Goal: Task Accomplishment & Management: Complete application form

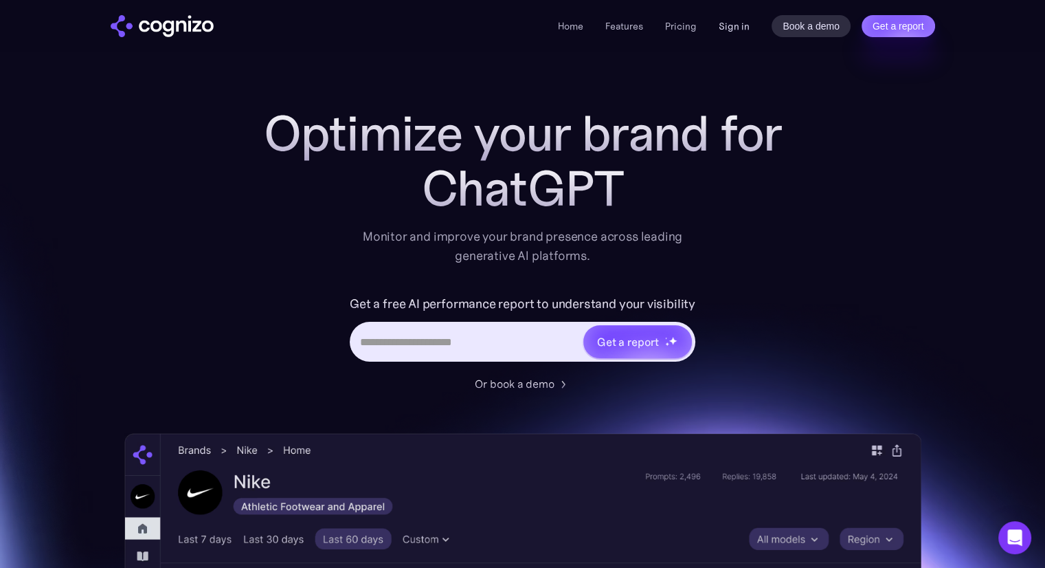
click at [740, 30] on link "Sign in" at bounding box center [734, 26] width 31 height 16
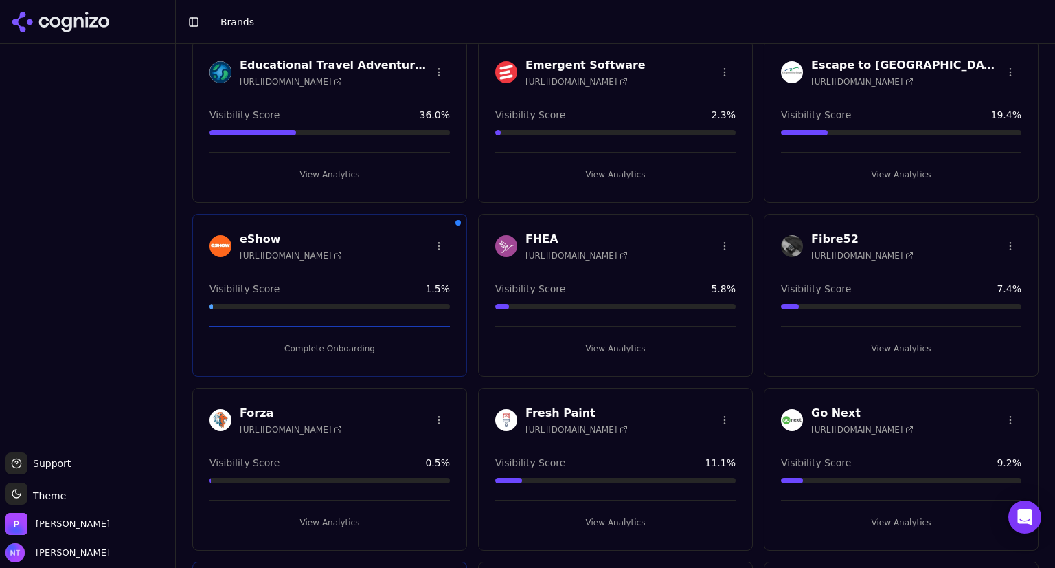
scroll to position [583, 0]
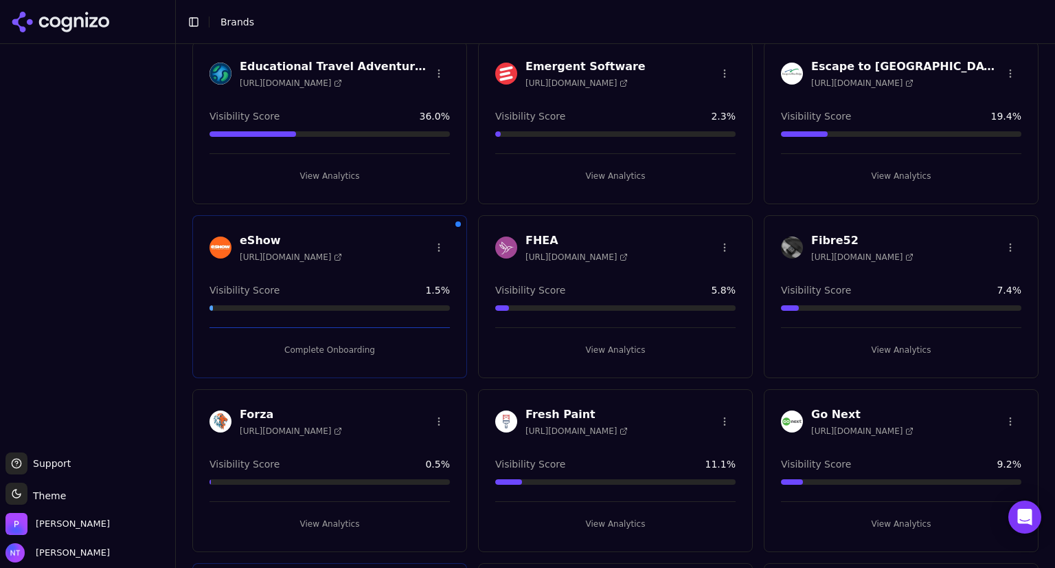
click at [558, 64] on h3 "Emergent Software" at bounding box center [586, 66] width 120 height 16
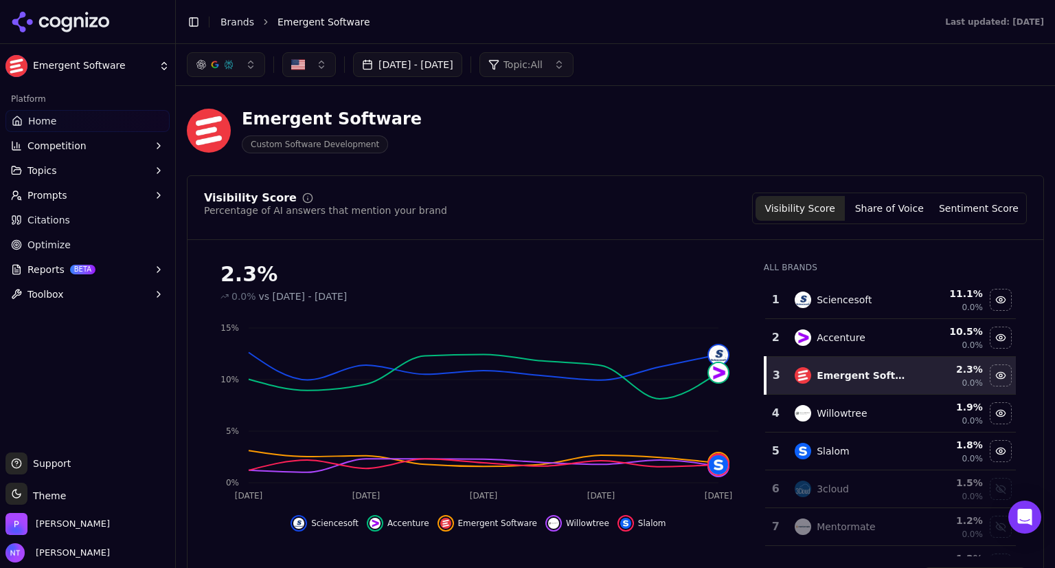
click at [449, 70] on button "[DATE] - [DATE]" at bounding box center [407, 64] width 109 height 25
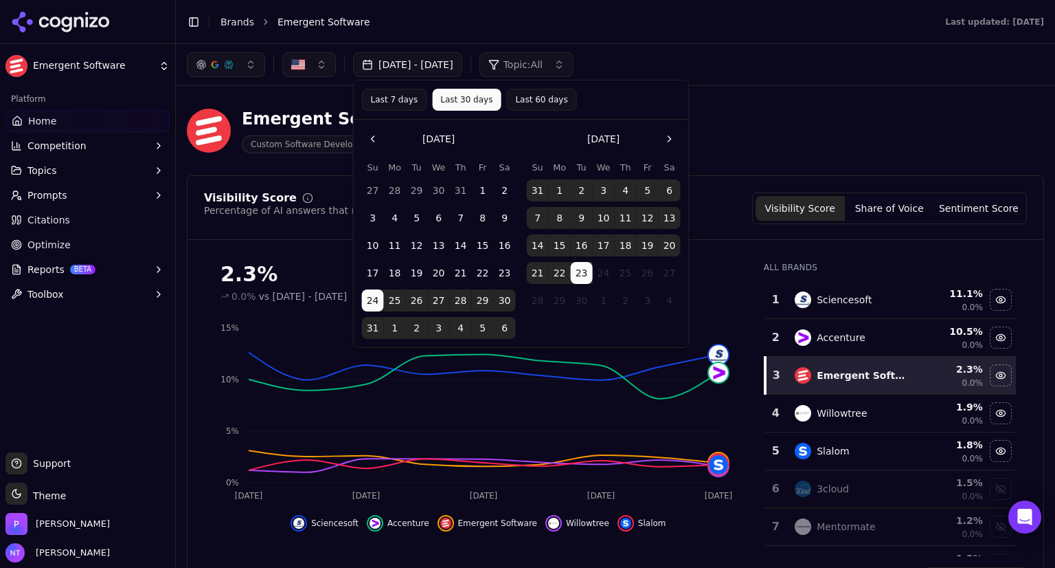
click at [511, 102] on button "Last 60 days" at bounding box center [541, 100] width 70 height 22
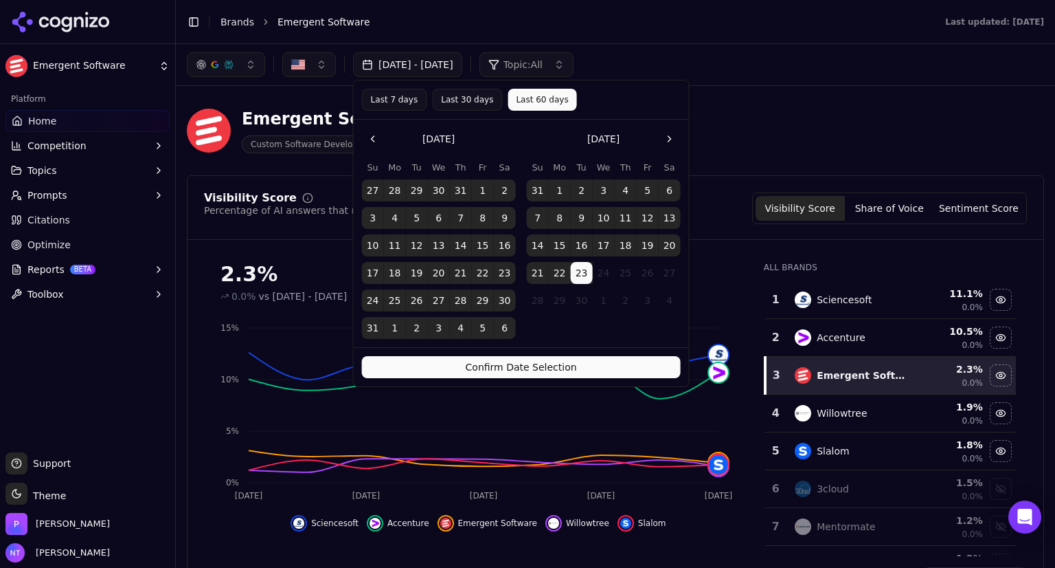
click at [370, 139] on button "Go to the Previous Month" at bounding box center [373, 139] width 22 height 22
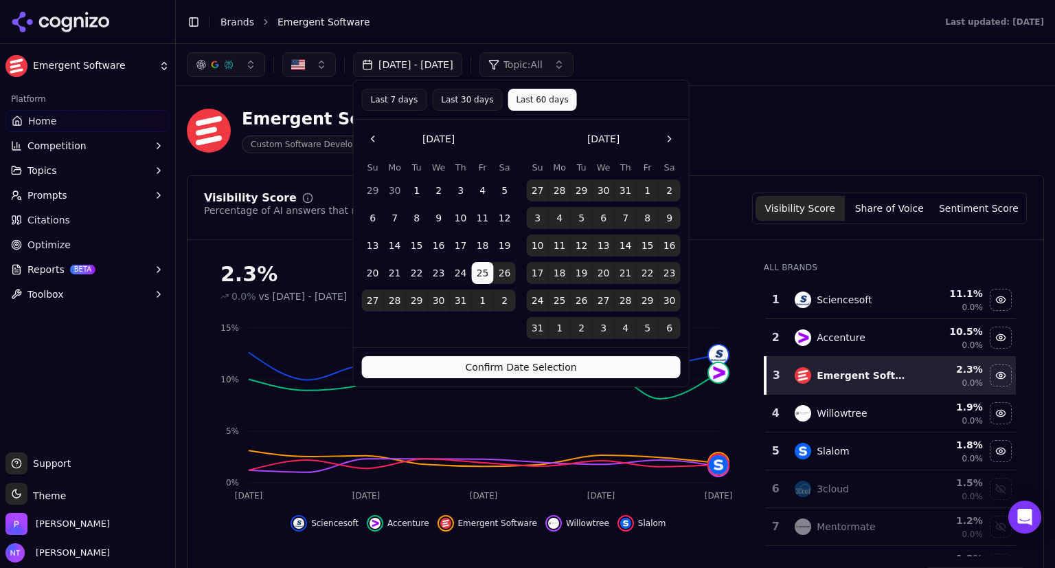
click at [414, 185] on button "1" at bounding box center [417, 190] width 22 height 22
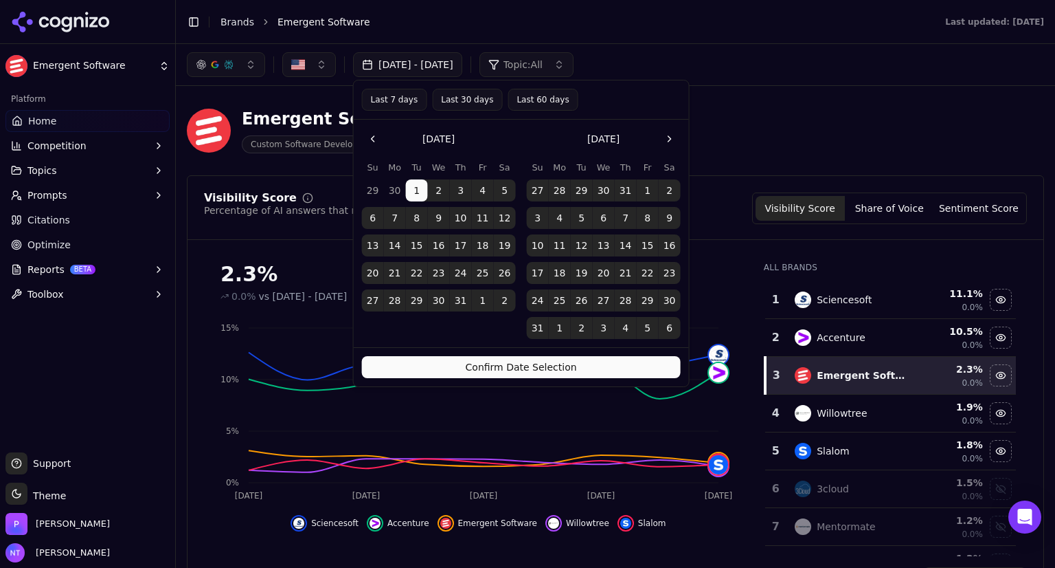
click at [522, 366] on button "Confirm Date Selection" at bounding box center [521, 367] width 319 height 22
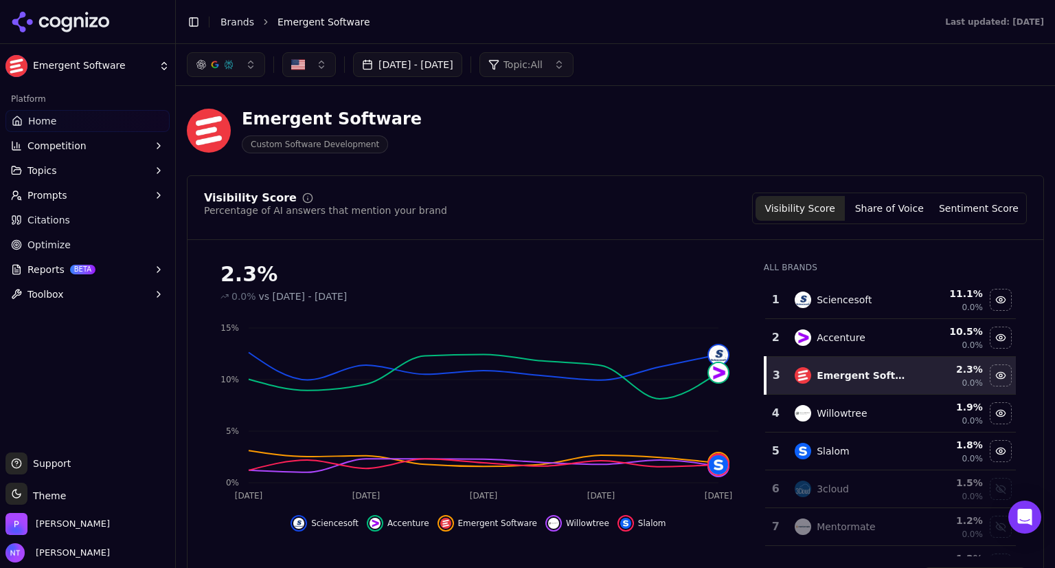
click at [52, 119] on span "Home" at bounding box center [42, 121] width 28 height 14
click at [234, 26] on link "Brands" at bounding box center [238, 21] width 34 height 11
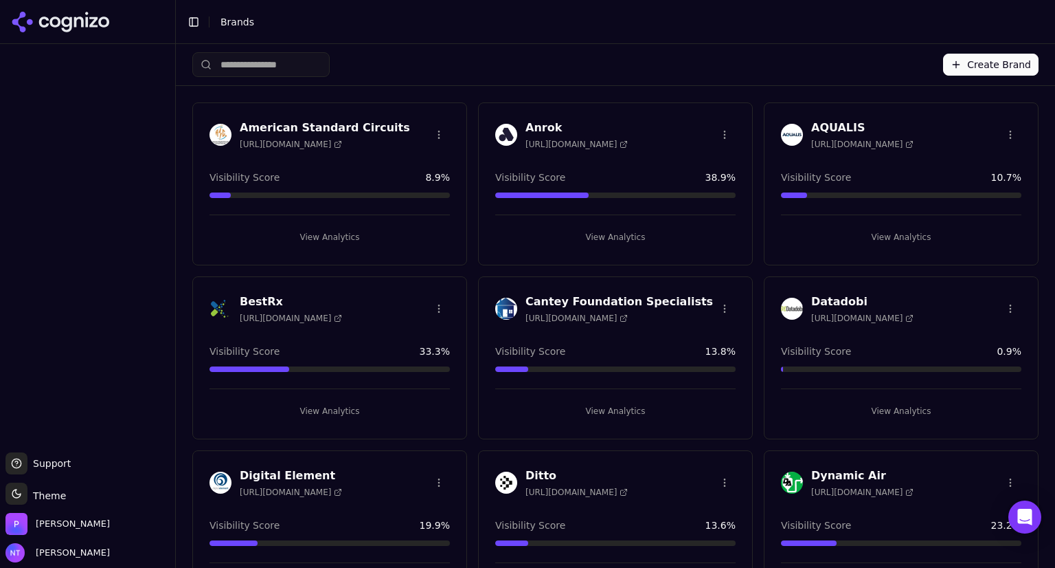
click at [987, 67] on button "Create Brand" at bounding box center [991, 65] width 96 height 22
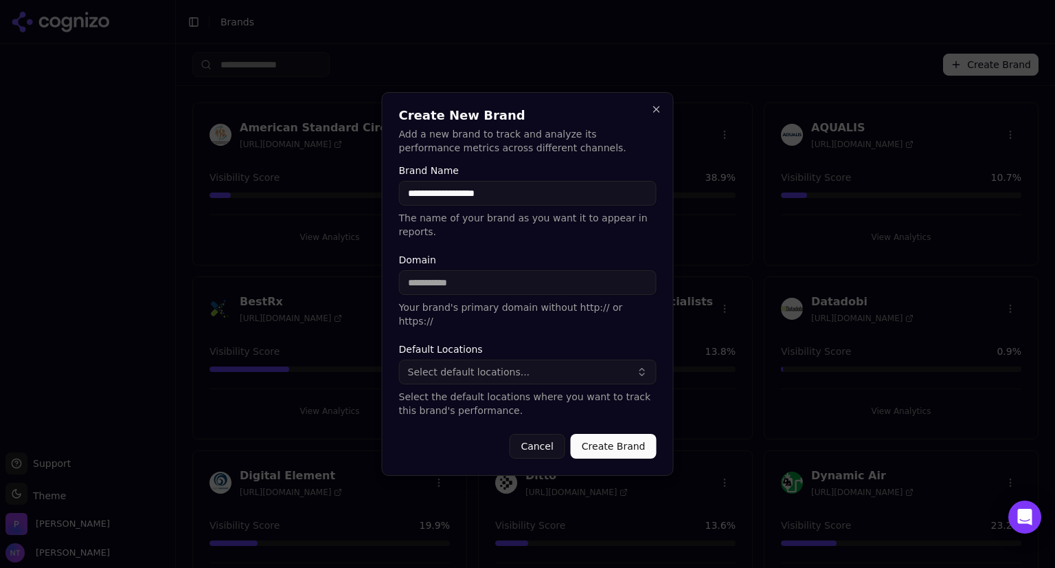
type input "**********"
paste input "**********"
type input "**********"
click at [467, 365] on span "Select default locations..." at bounding box center [469, 372] width 122 height 14
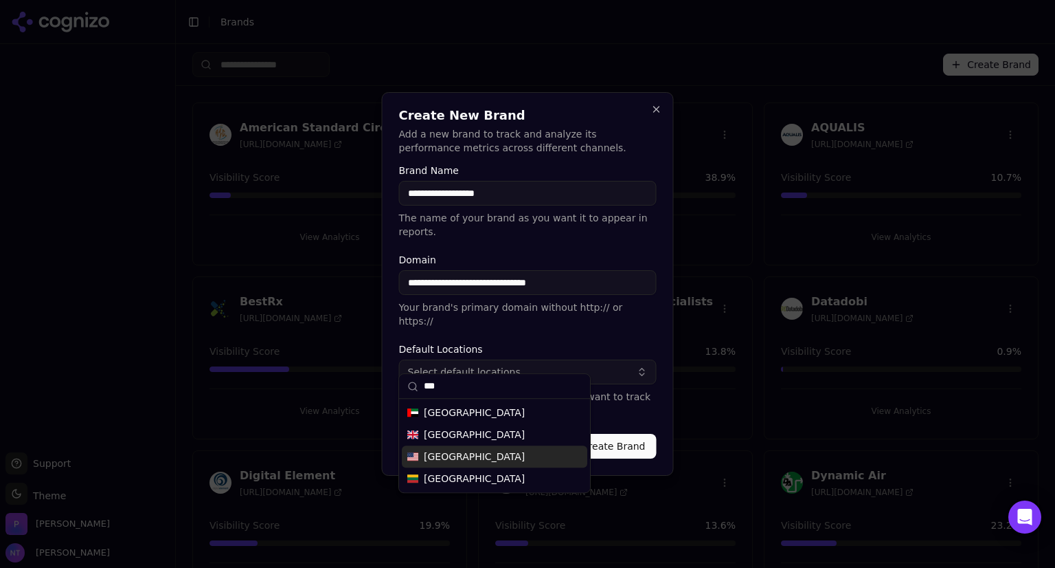
type input "***"
click at [461, 457] on span "[GEOGRAPHIC_DATA]" at bounding box center [474, 456] width 101 height 14
click at [455, 456] on span "[GEOGRAPHIC_DATA]" at bounding box center [474, 456] width 101 height 14
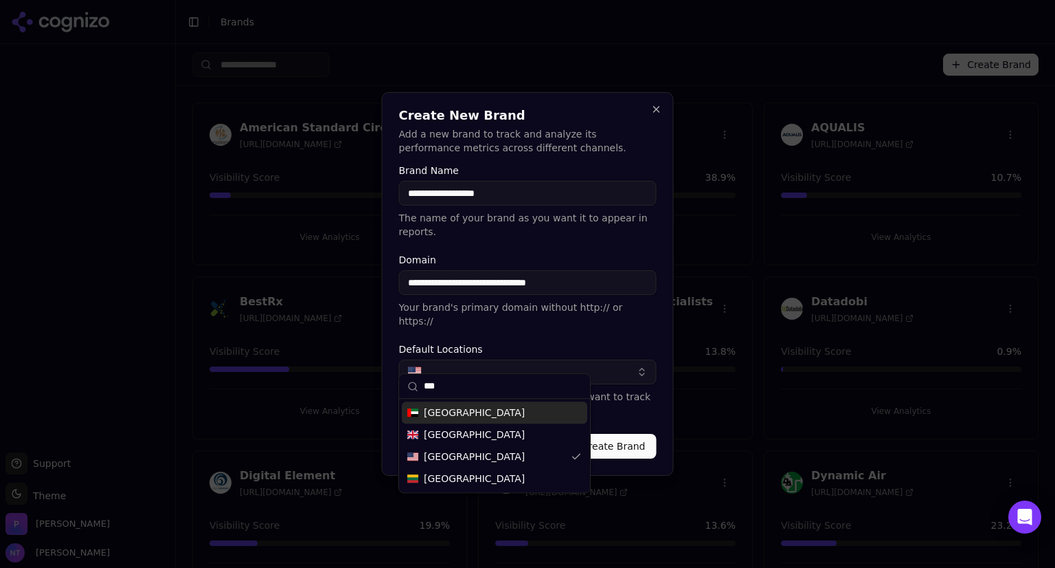
click at [658, 390] on div "**********" at bounding box center [528, 283] width 292 height 383
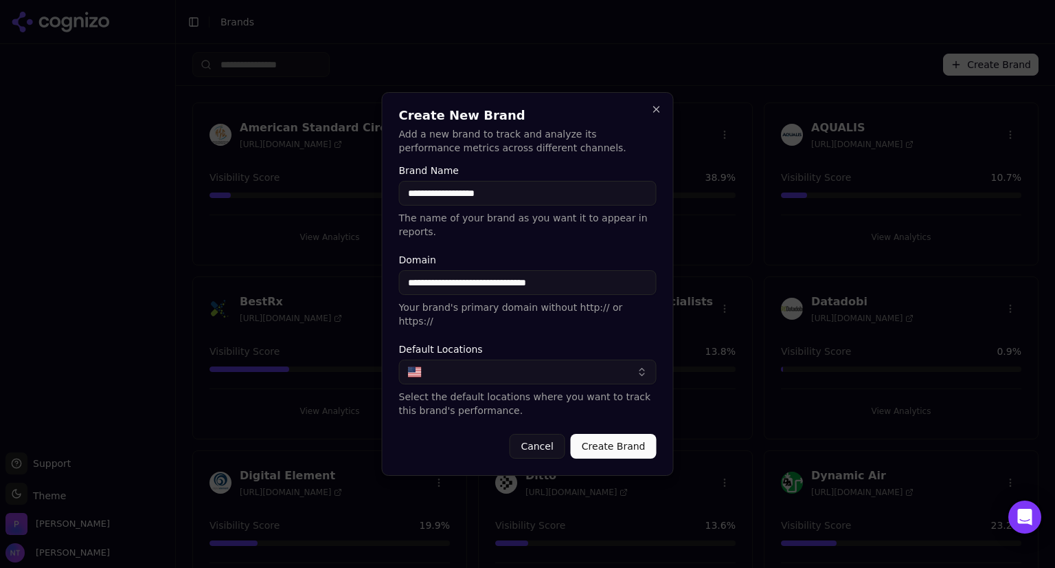
click at [624, 434] on button "Create Brand" at bounding box center [614, 446] width 86 height 25
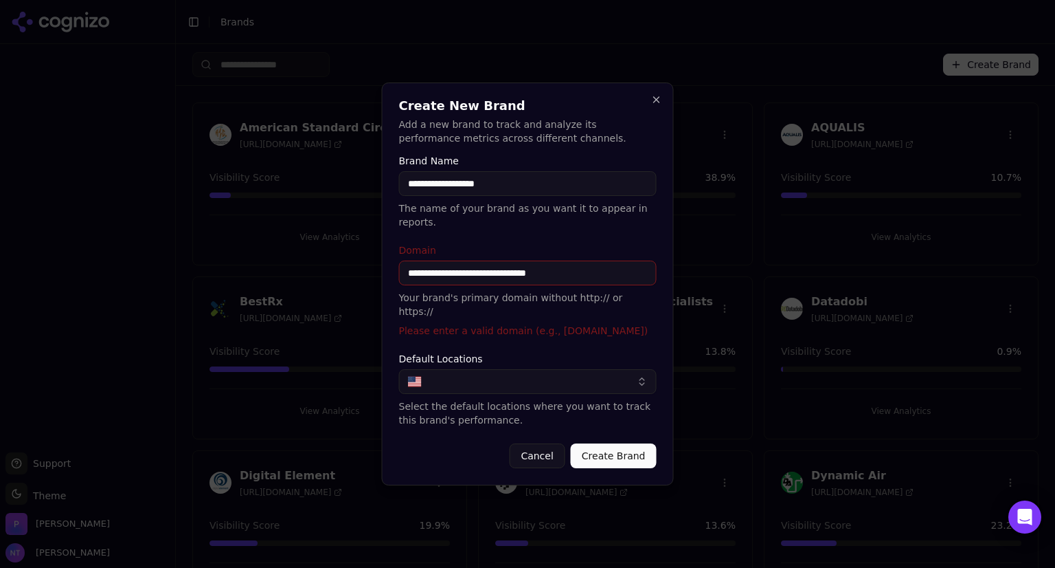
drag, startPoint x: 438, startPoint y: 269, endPoint x: 377, endPoint y: 274, distance: 62.0
click at [377, 274] on body "Support Support Toggle theme Theme [PERSON_NAME] Tower Toggle Sidebar Brands Cr…" at bounding box center [527, 284] width 1055 height 568
click at [561, 273] on input "**********" at bounding box center [528, 272] width 258 height 25
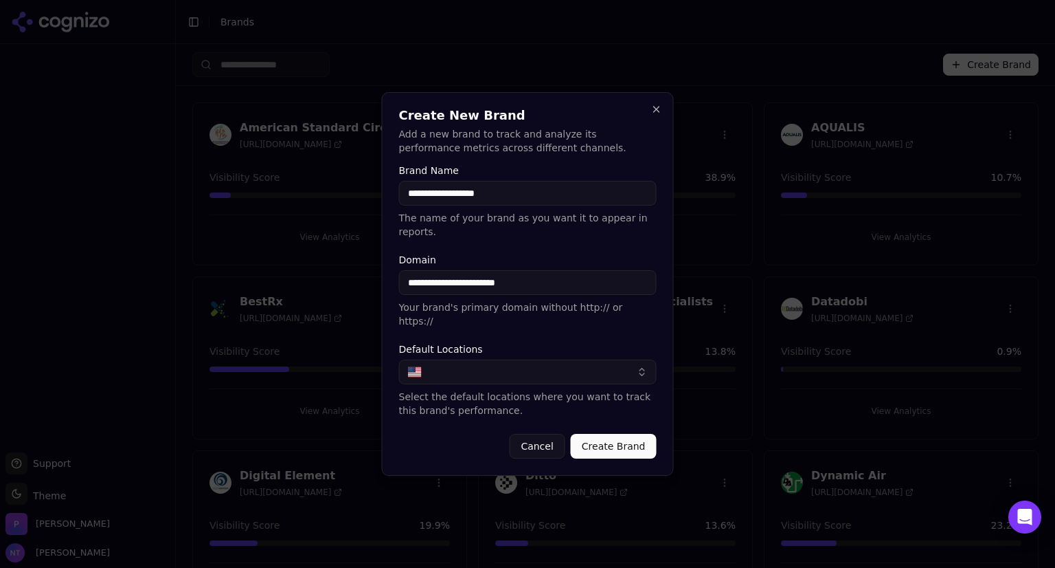
type input "**********"
click at [607, 434] on button "Create Brand" at bounding box center [614, 446] width 86 height 25
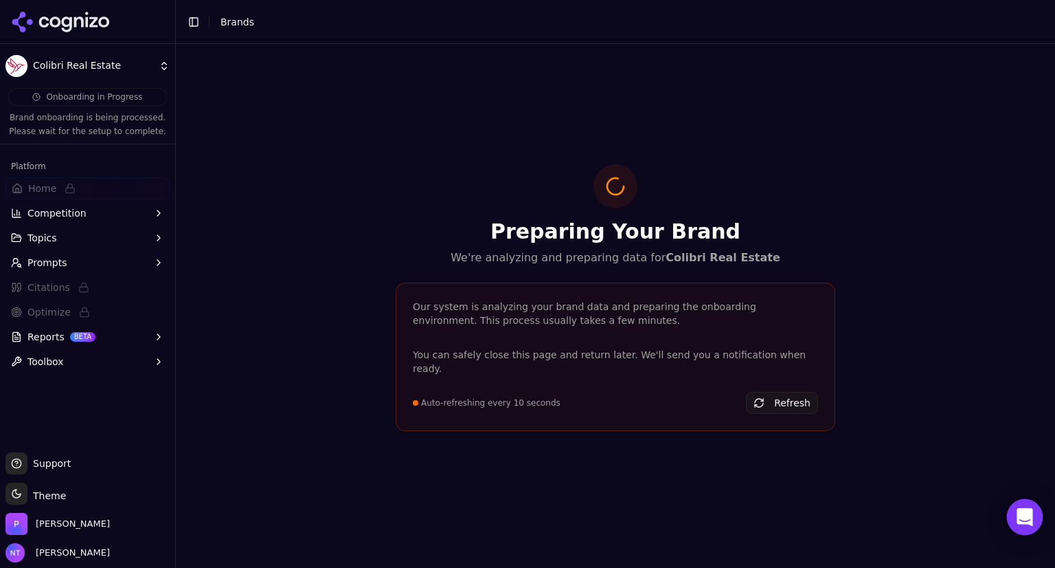
click at [1014, 502] on body "Colibri Real Estate Onboarding in Progress Brand onboarding is being processed.…" at bounding box center [527, 284] width 1055 height 568
click at [1019, 520] on icon "Open Intercom Messenger" at bounding box center [1025, 517] width 16 height 18
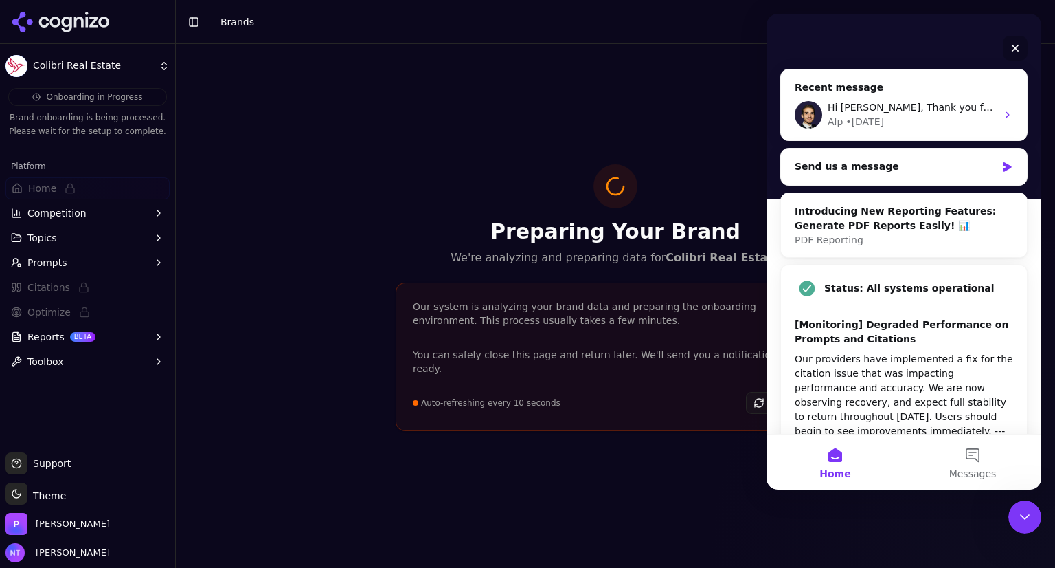
scroll to position [148, 0]
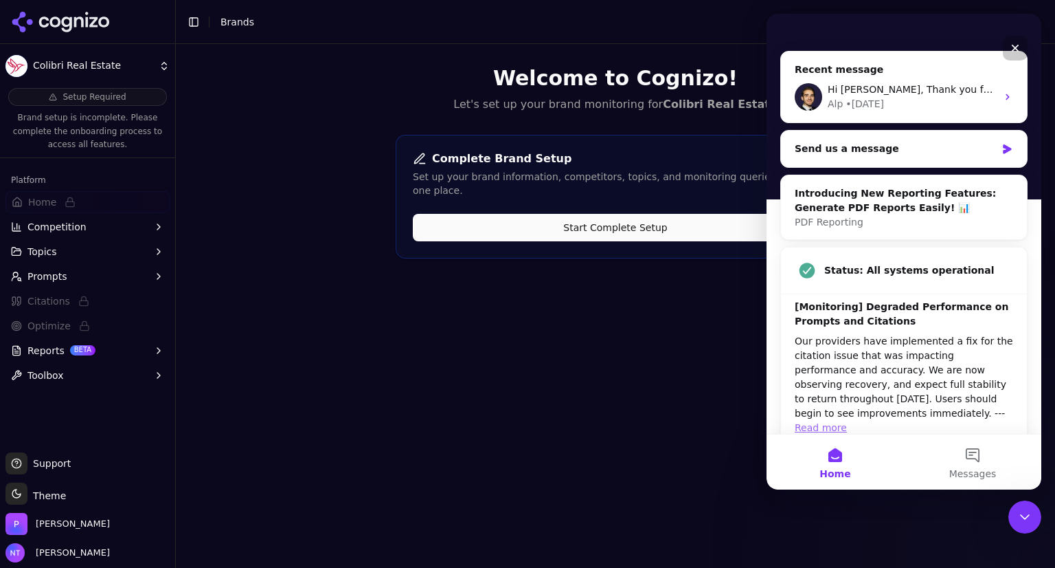
click at [847, 422] on link "Read more" at bounding box center [821, 427] width 52 height 11
click at [682, 214] on button "Start Complete Setup" at bounding box center [615, 227] width 405 height 27
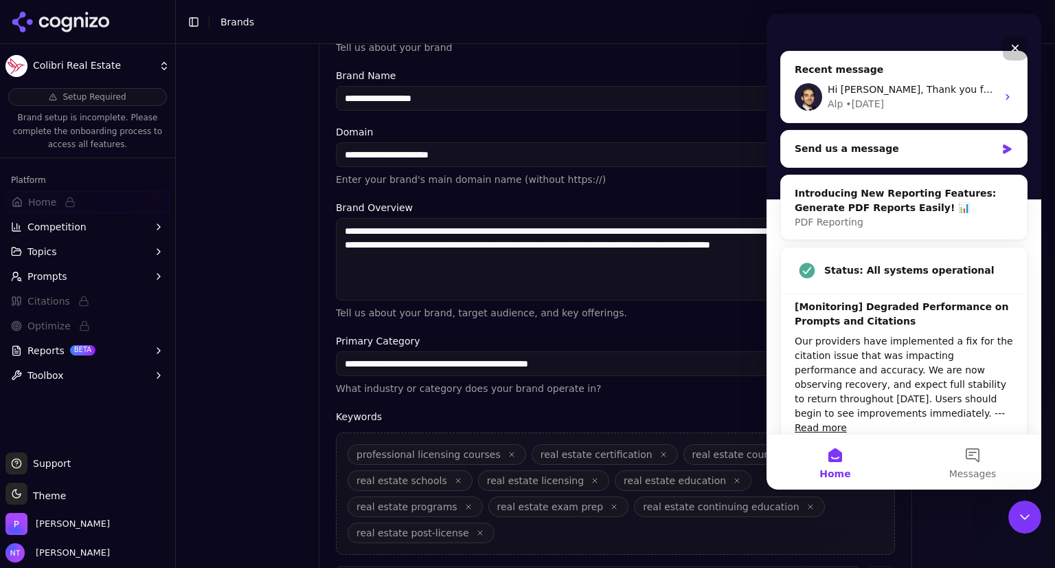
scroll to position [256, 0]
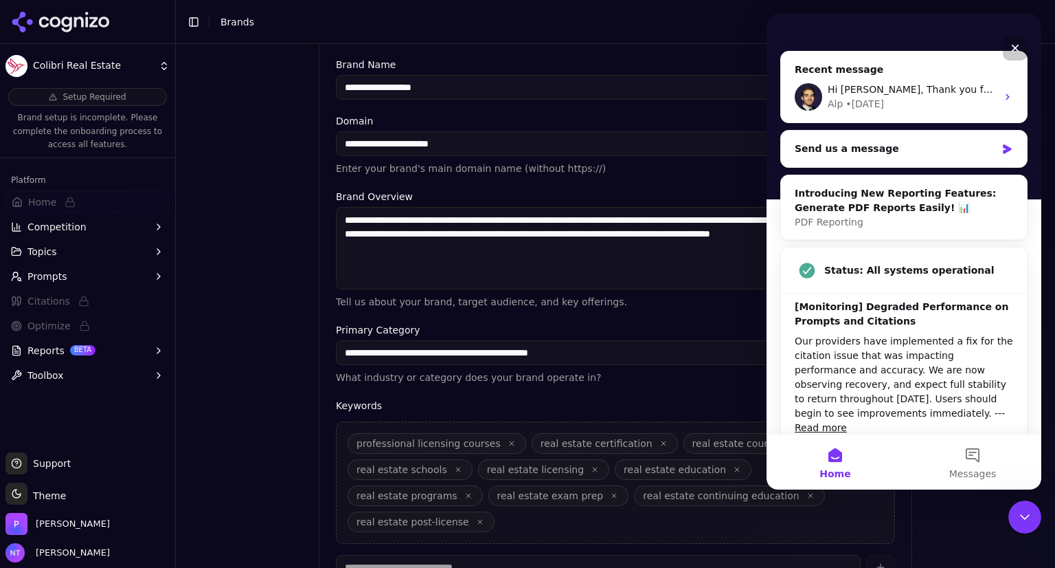
click at [706, 49] on div "**********" at bounding box center [616, 308] width 594 height 627
click at [1009, 51] on div "Close" at bounding box center [1015, 48] width 25 height 25
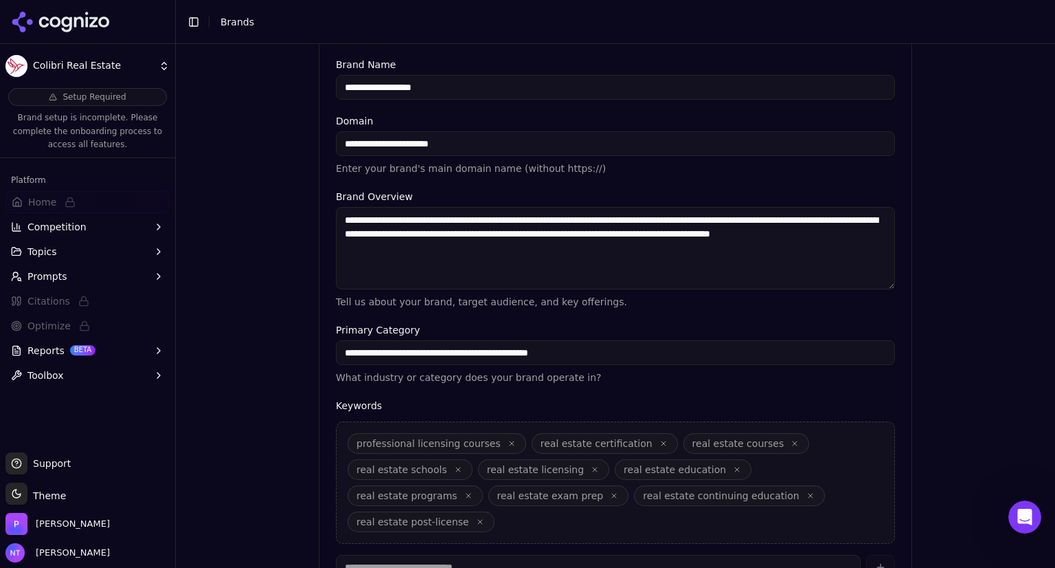
scroll to position [345, 0]
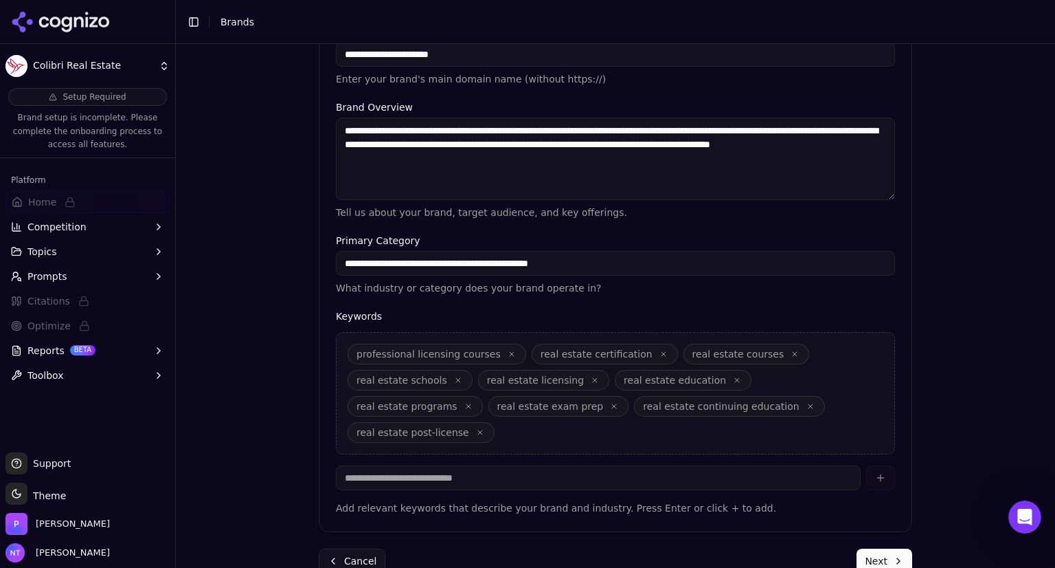
click at [873, 548] on button "Next" at bounding box center [885, 560] width 56 height 25
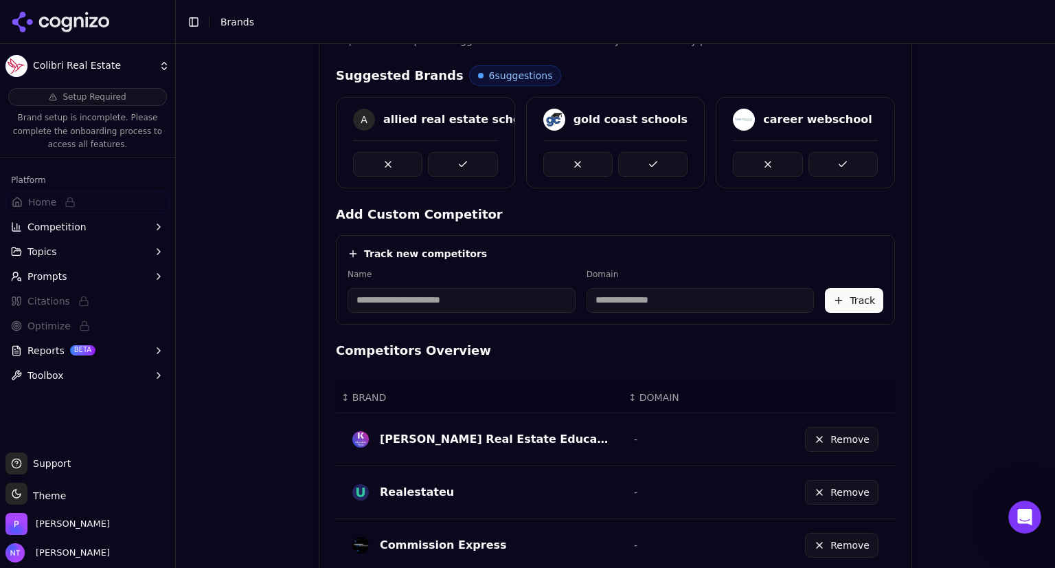
scroll to position [316, 0]
click at [635, 156] on button at bounding box center [652, 163] width 69 height 25
click at [574, 169] on button at bounding box center [578, 163] width 69 height 25
click at [461, 166] on button at bounding box center [462, 163] width 69 height 25
click at [774, 159] on button at bounding box center [767, 163] width 69 height 25
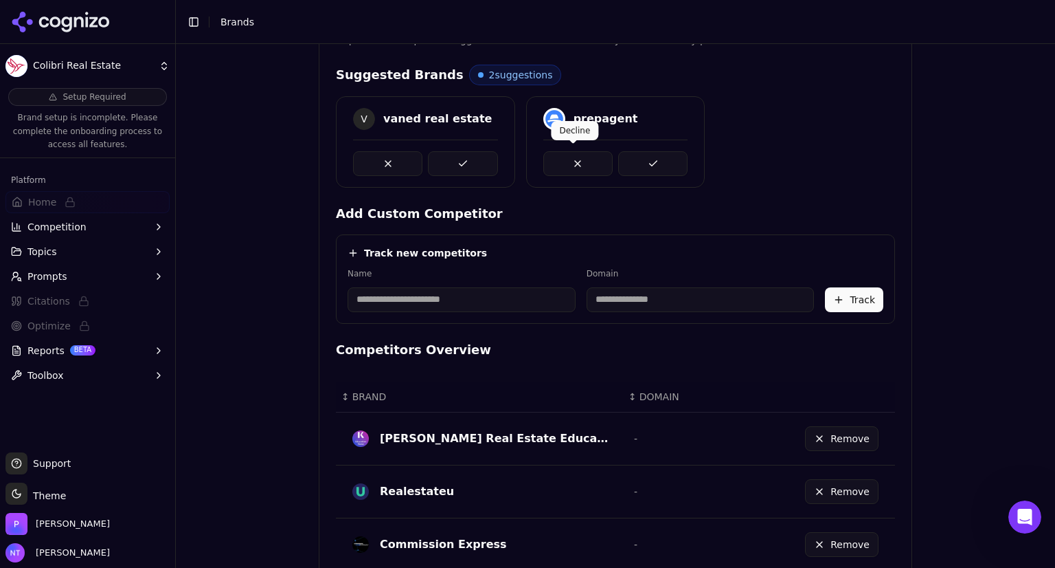
click at [563, 151] on button at bounding box center [578, 163] width 69 height 25
click at [366, 163] on button at bounding box center [387, 163] width 69 height 25
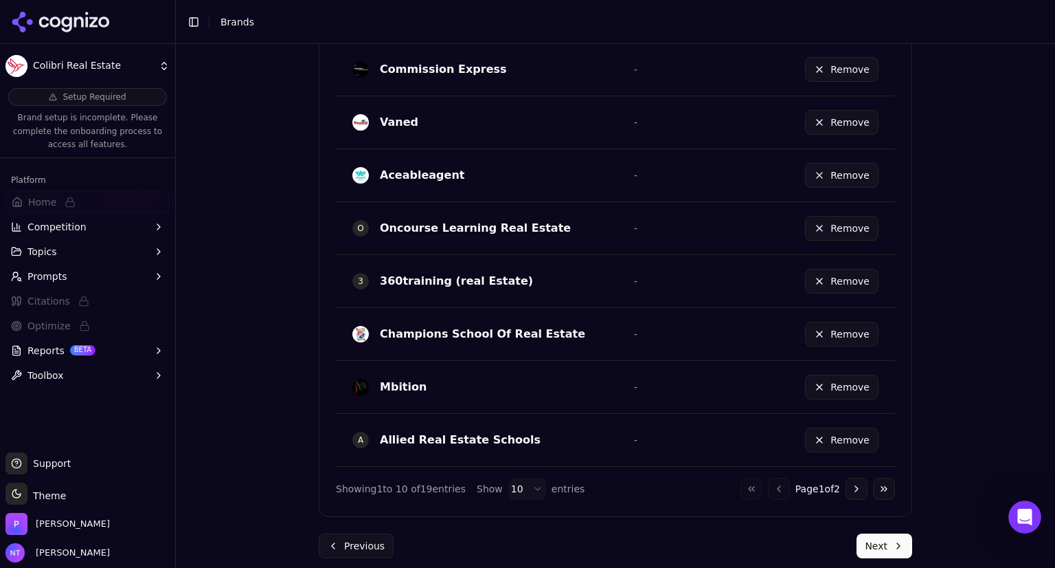
scroll to position [815, 0]
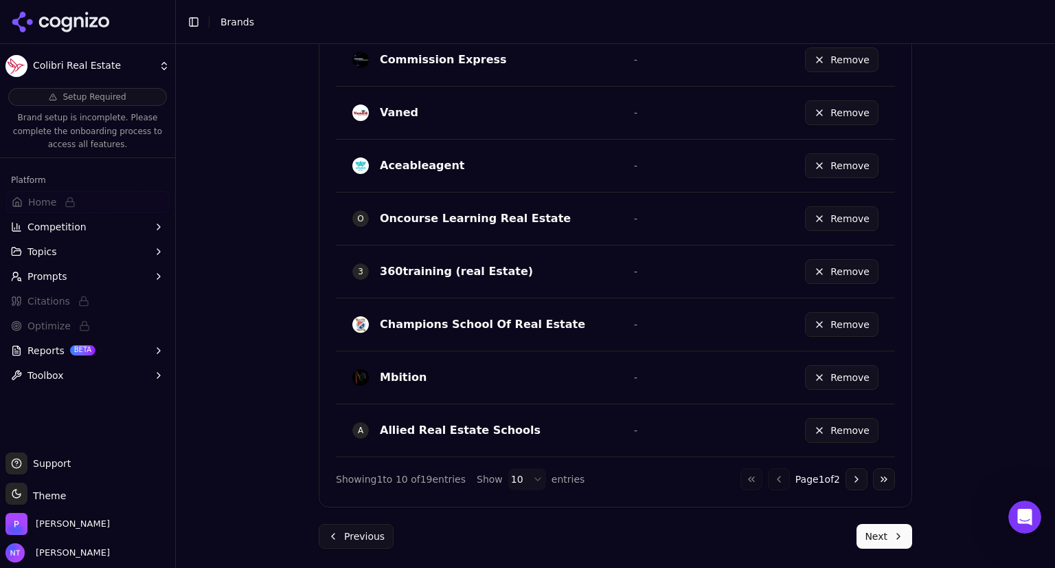
click at [884, 533] on button "Next" at bounding box center [885, 536] width 56 height 25
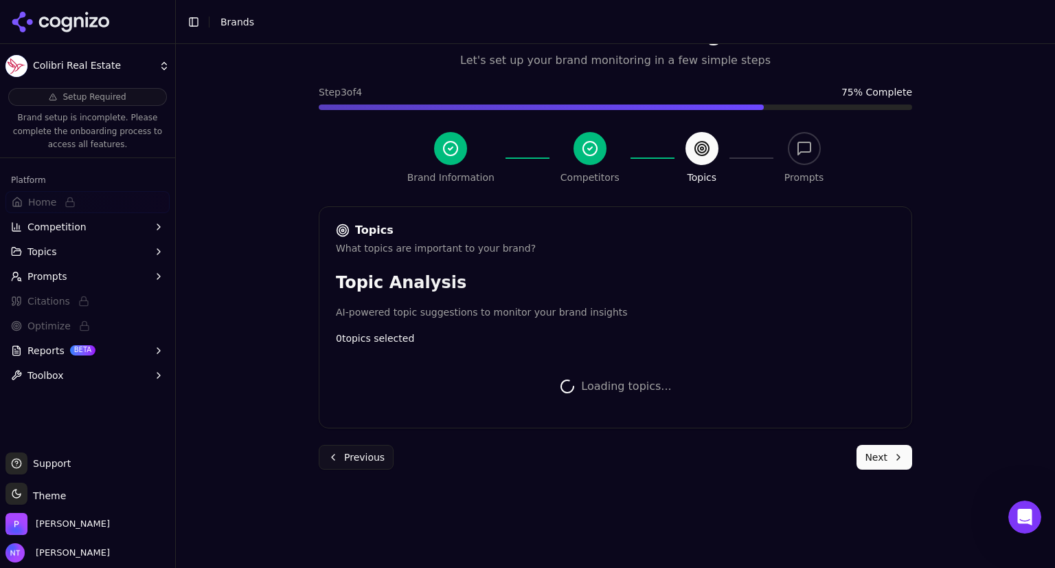
scroll to position [744, 0]
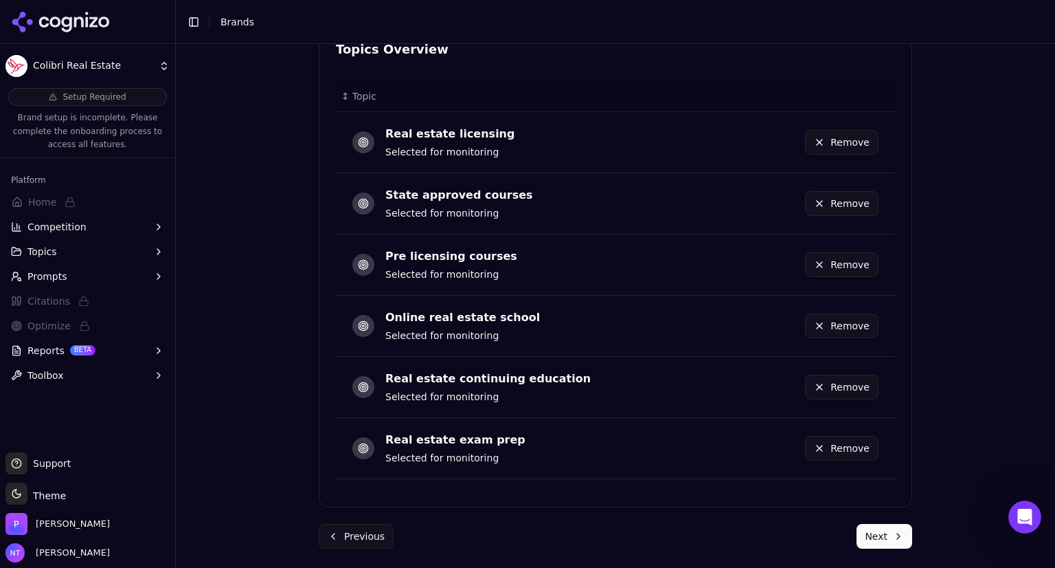
click at [888, 528] on button "Next" at bounding box center [885, 536] width 56 height 25
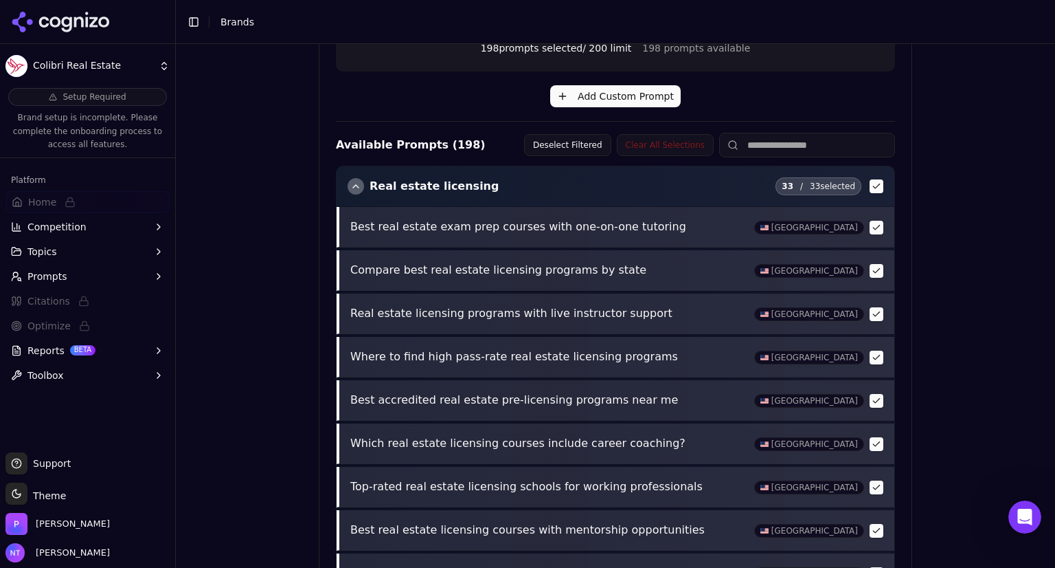
scroll to position [544, 0]
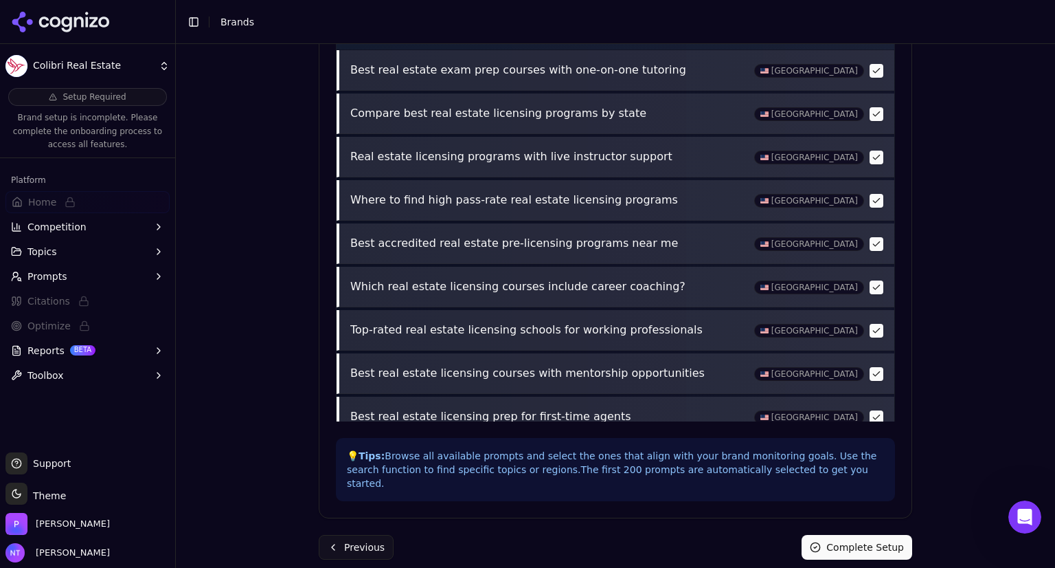
click at [838, 538] on button "Complete Setup" at bounding box center [857, 547] width 111 height 25
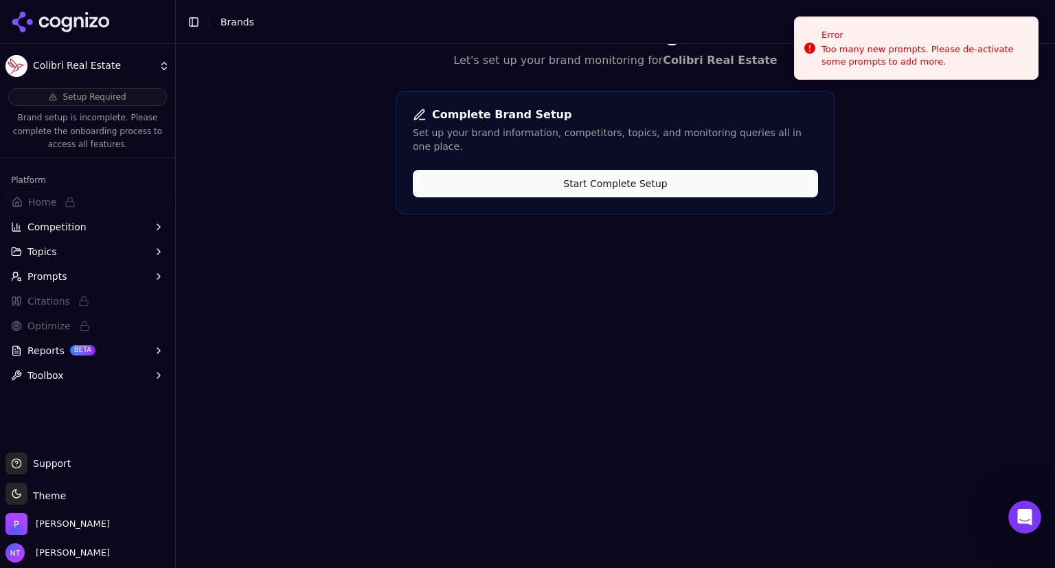
click at [641, 174] on button "Start Complete Setup" at bounding box center [615, 183] width 405 height 27
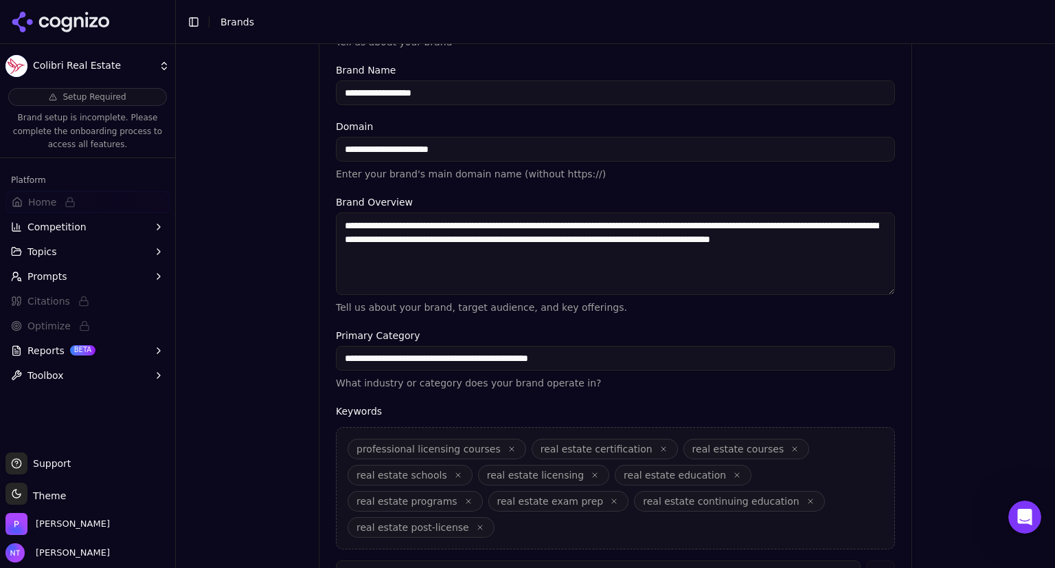
scroll to position [345, 0]
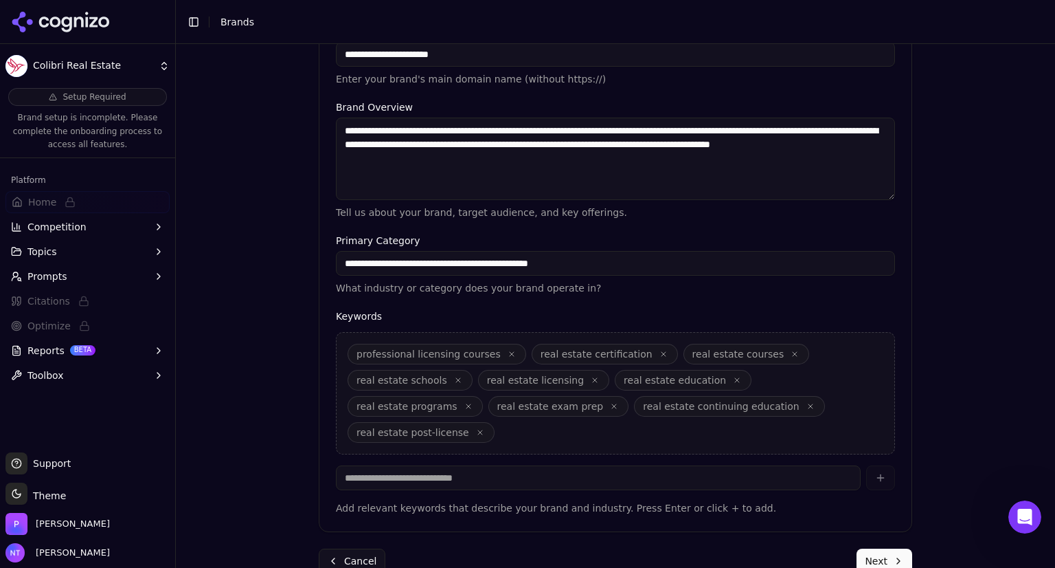
click at [874, 548] on button "Next" at bounding box center [885, 560] width 56 height 25
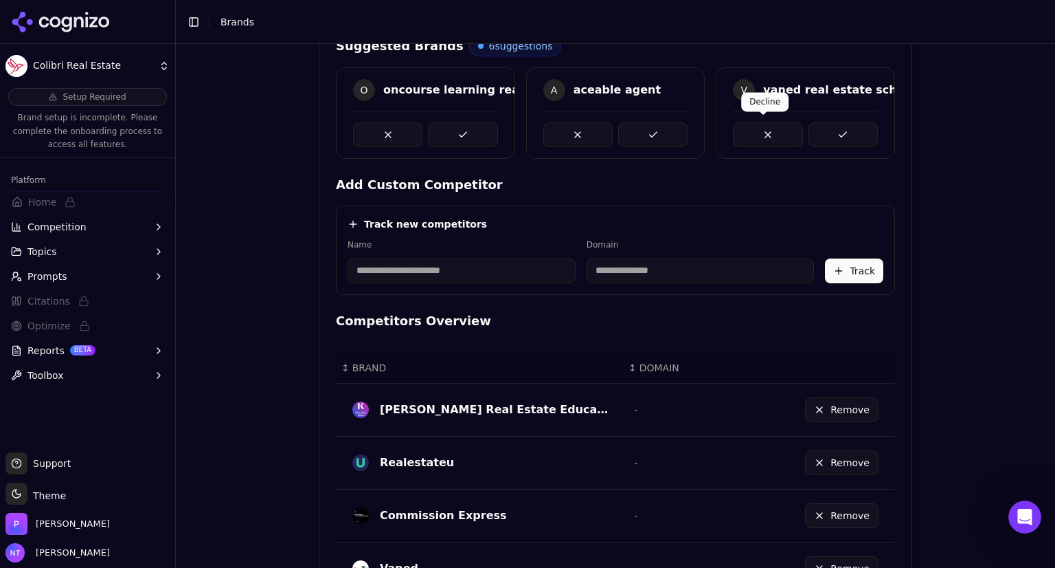
click at [770, 136] on button at bounding box center [767, 134] width 69 height 25
click at [577, 122] on button at bounding box center [578, 134] width 69 height 25
click at [647, 128] on button at bounding box center [652, 134] width 69 height 25
click at [554, 136] on button at bounding box center [578, 134] width 69 height 25
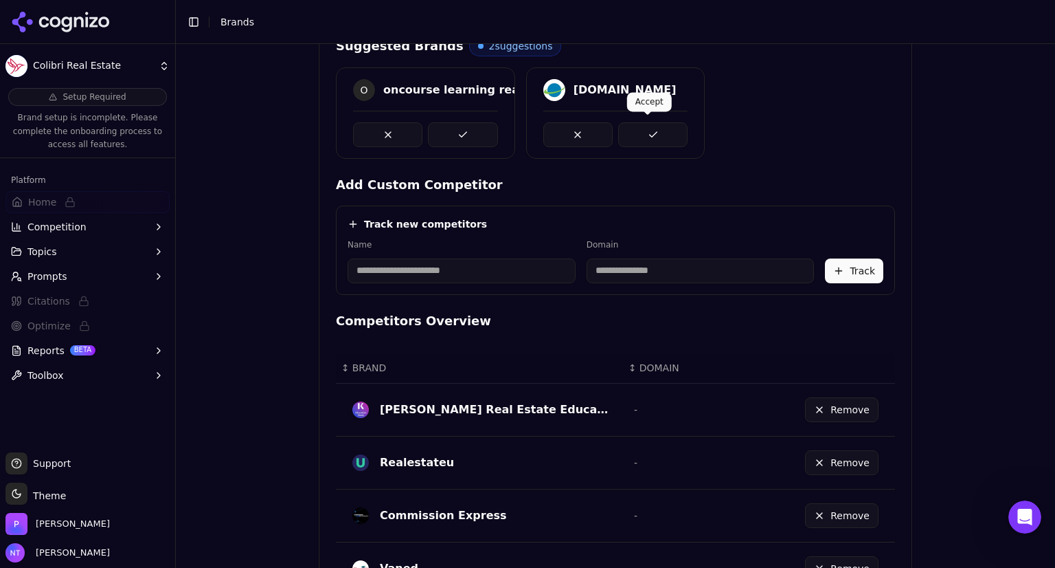
click at [633, 128] on button at bounding box center [652, 134] width 69 height 25
click at [460, 130] on button at bounding box center [462, 134] width 69 height 25
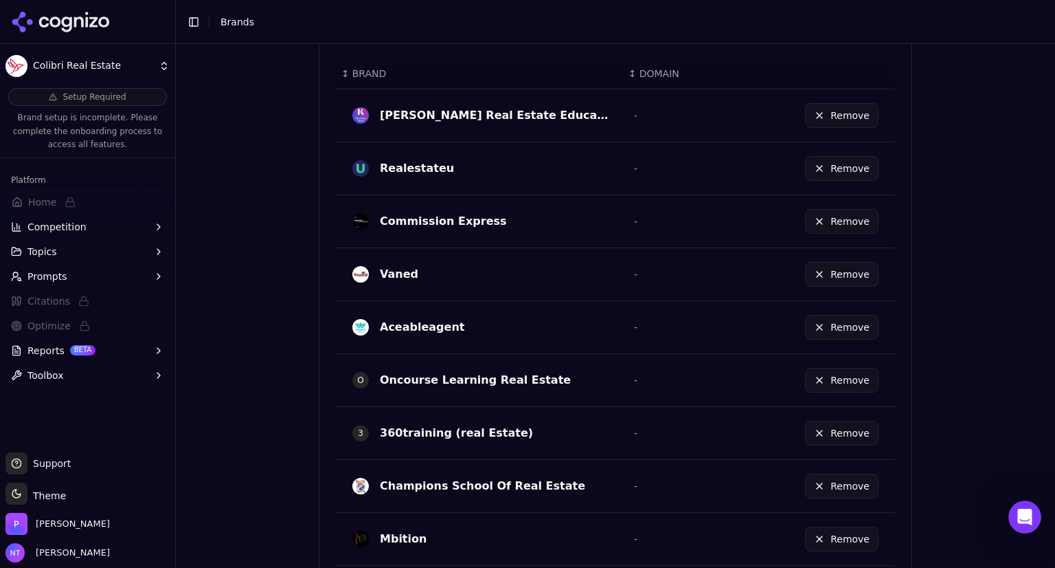
scroll to position [815, 0]
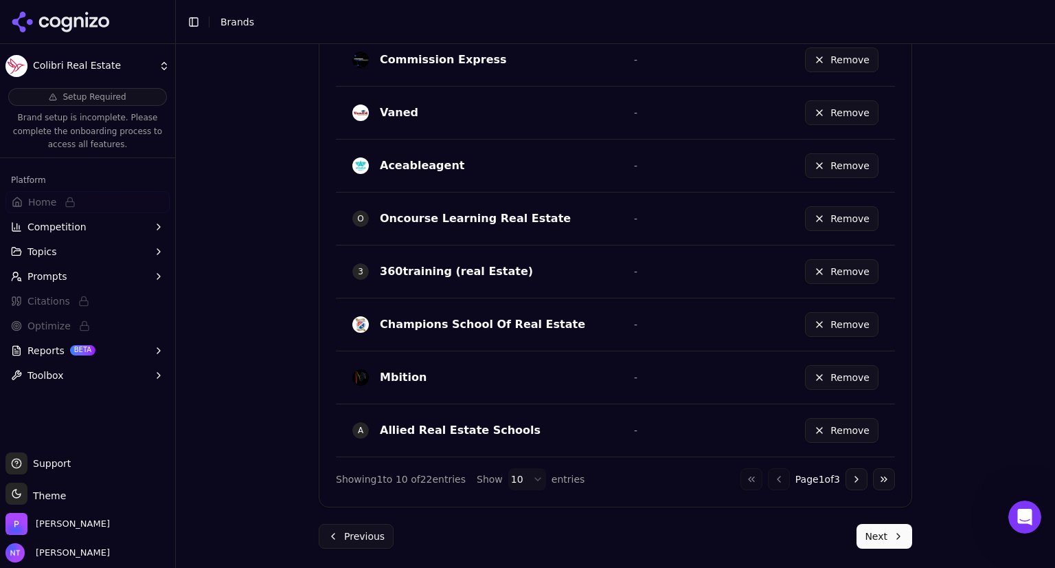
click at [873, 534] on button "Next" at bounding box center [885, 536] width 56 height 25
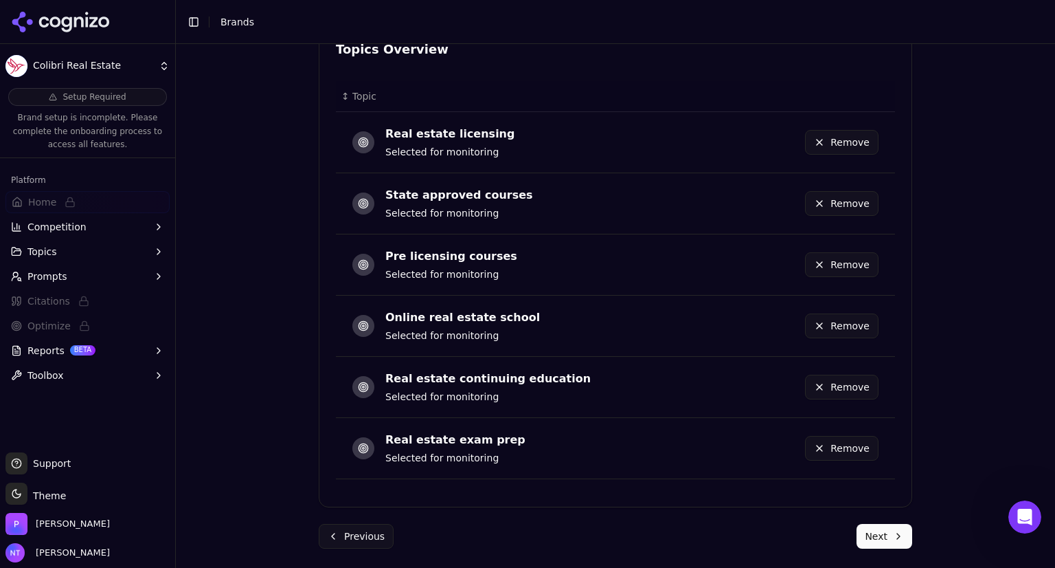
click at [887, 537] on button "Next" at bounding box center [885, 536] width 56 height 25
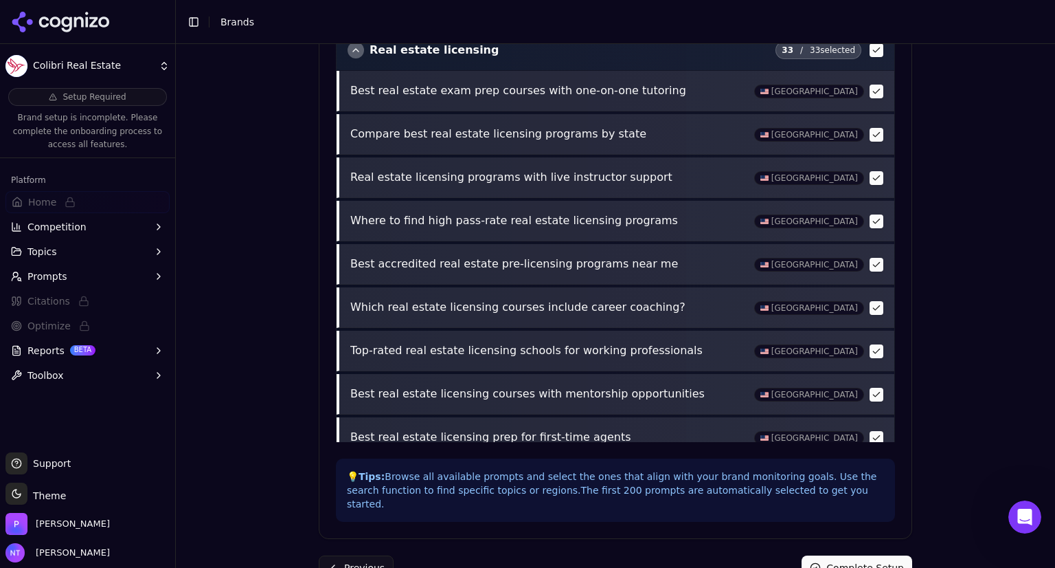
scroll to position [544, 0]
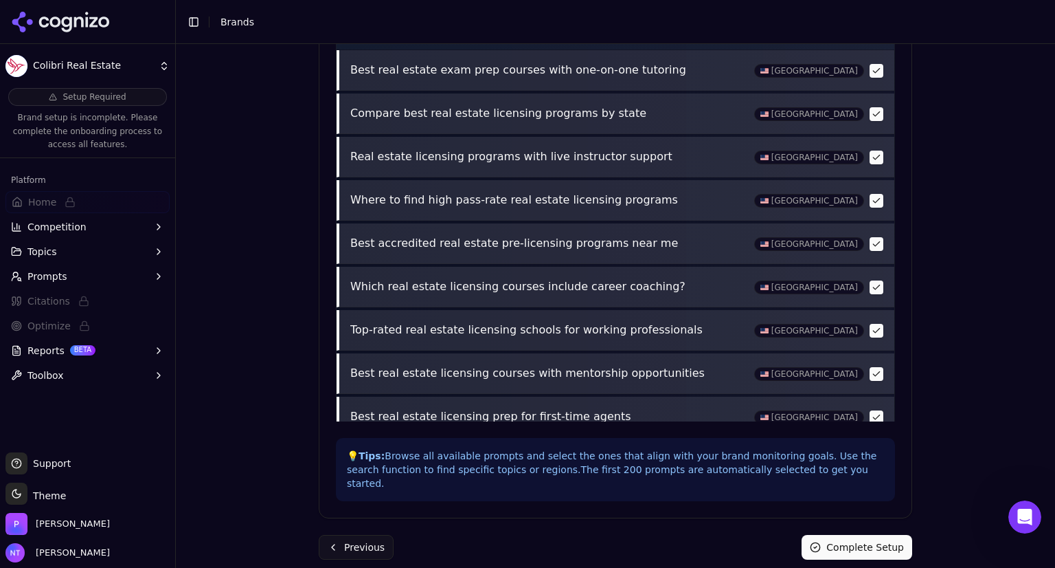
click at [855, 535] on button "Complete Setup" at bounding box center [857, 547] width 111 height 25
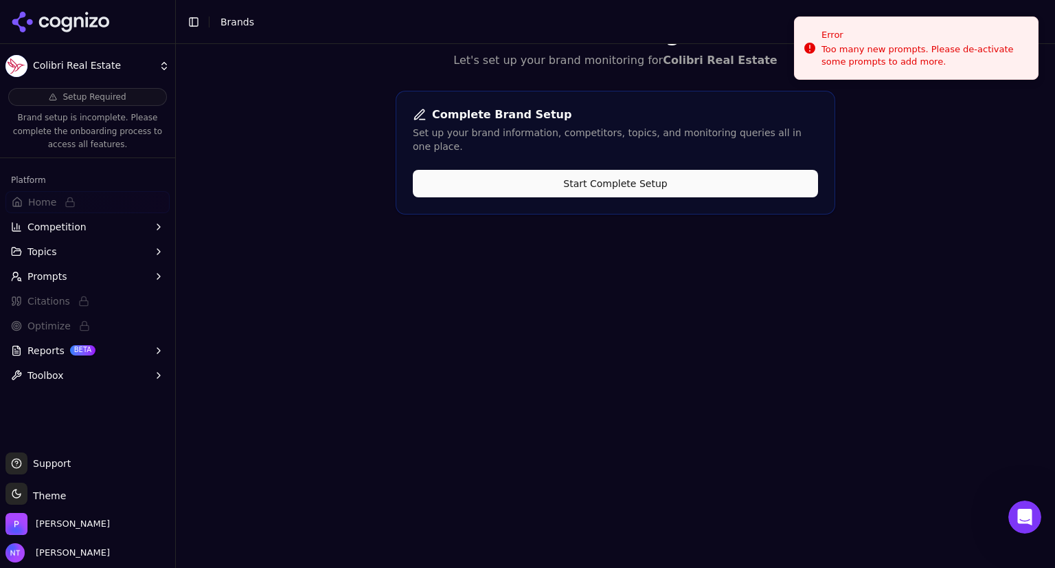
scroll to position [44, 0]
click at [948, 118] on div "Welcome to Cognizo! Let's set up your brand monitoring for Colibri Real Estate …" at bounding box center [616, 284] width 880 height 568
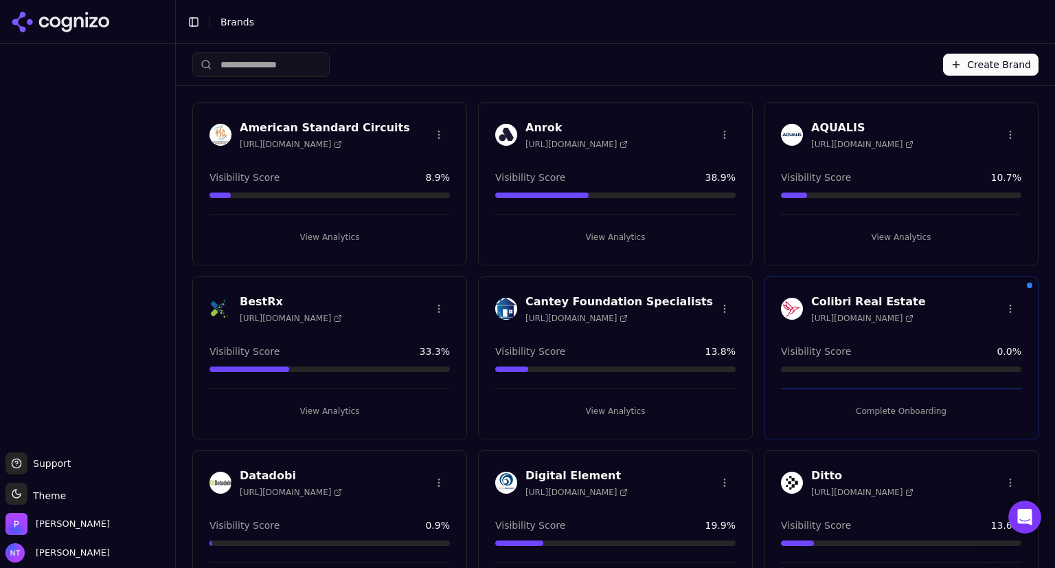
click at [838, 294] on h3 "Colibri Real Estate" at bounding box center [869, 301] width 115 height 16
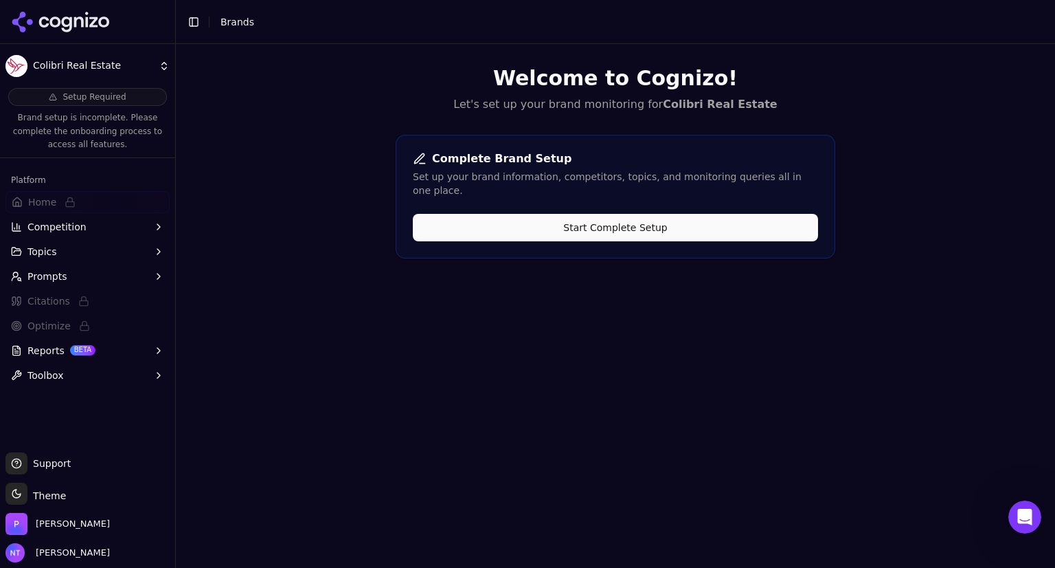
click at [642, 214] on button "Start Complete Setup" at bounding box center [615, 227] width 405 height 27
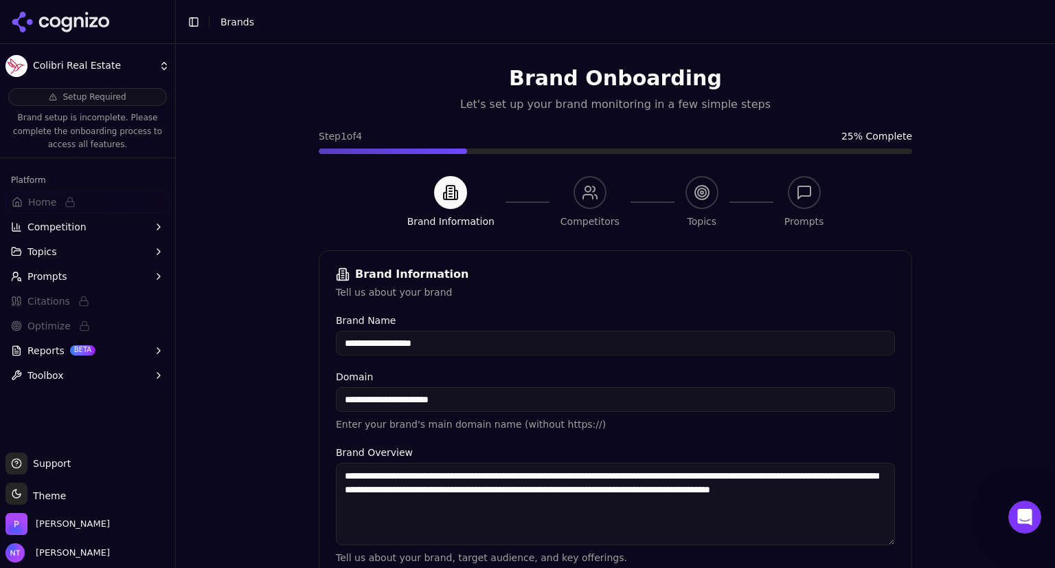
scroll to position [345, 0]
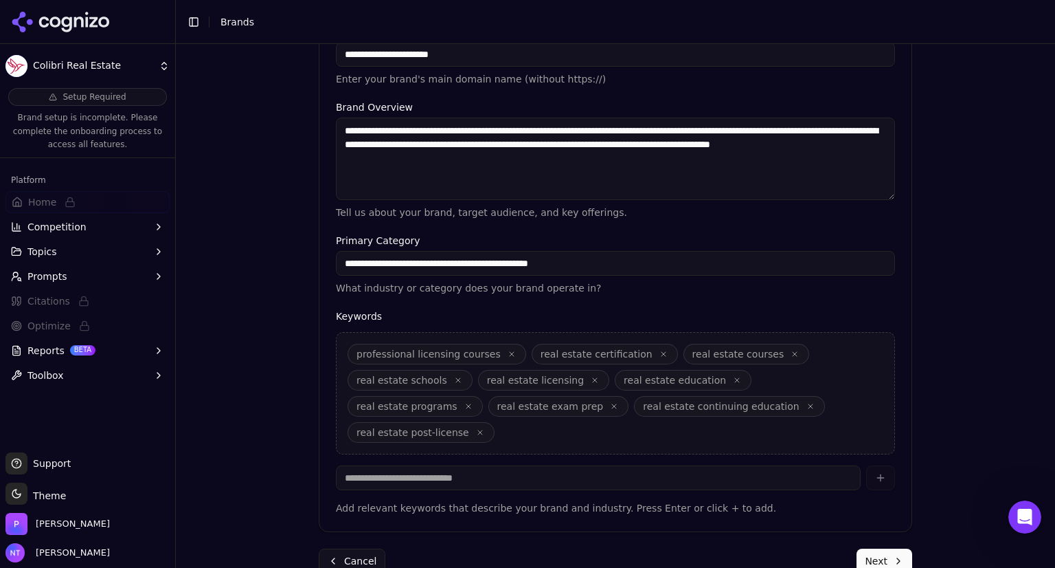
click at [893, 548] on button "Next" at bounding box center [885, 560] width 56 height 25
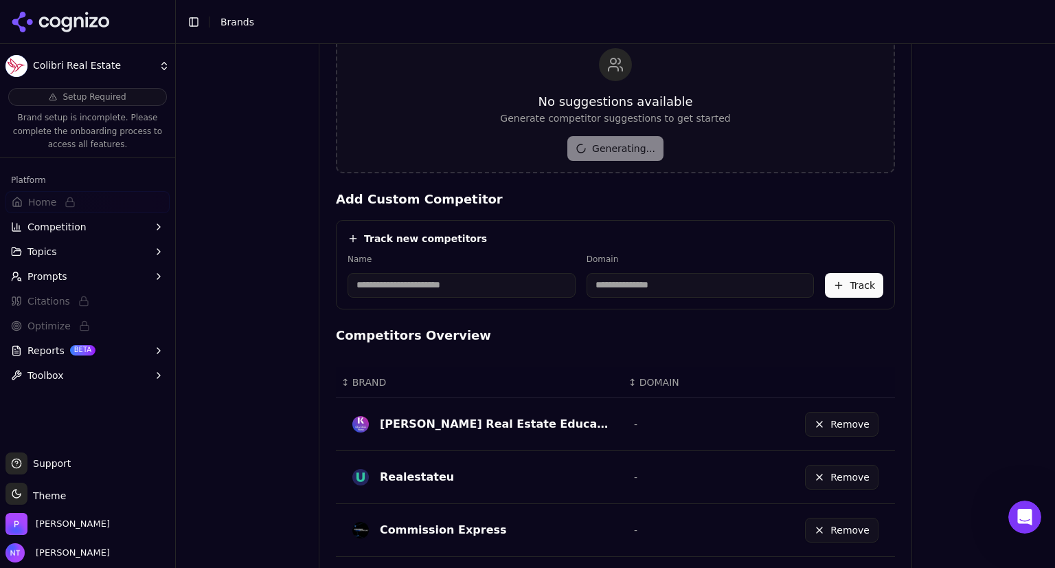
scroll to position [815, 0]
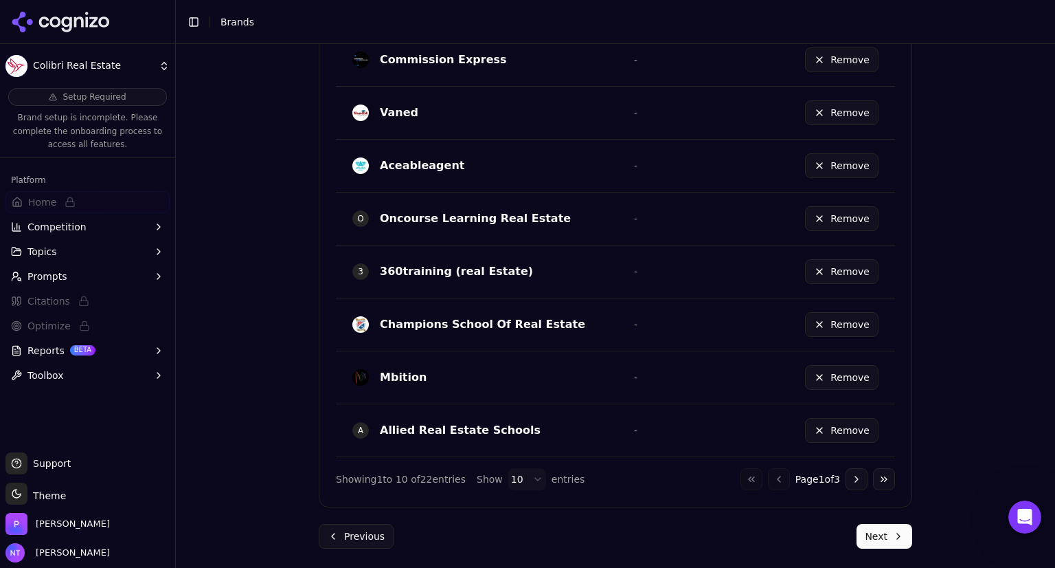
click at [878, 534] on button "Next" at bounding box center [885, 536] width 56 height 25
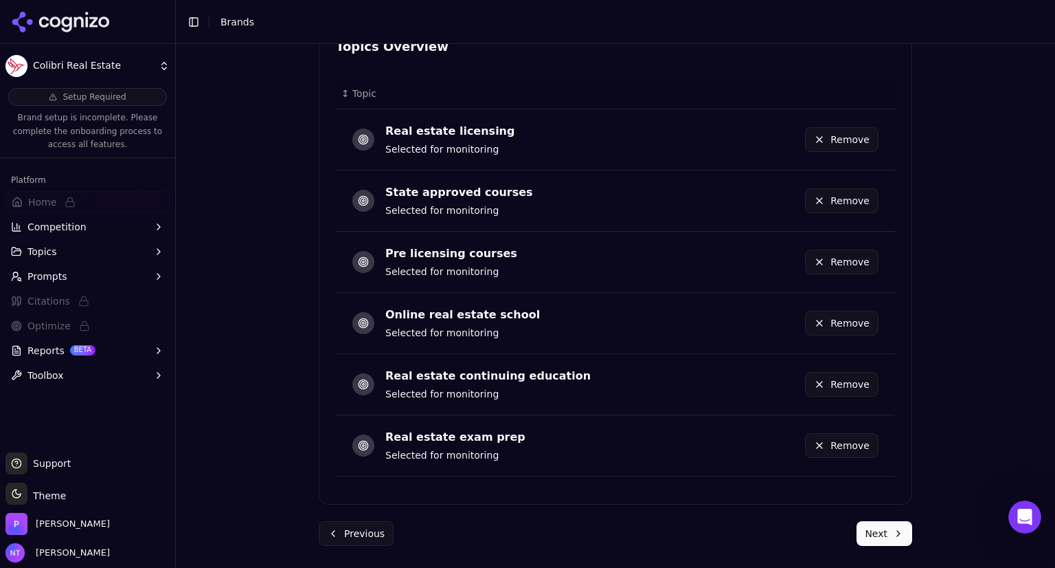
scroll to position [744, 0]
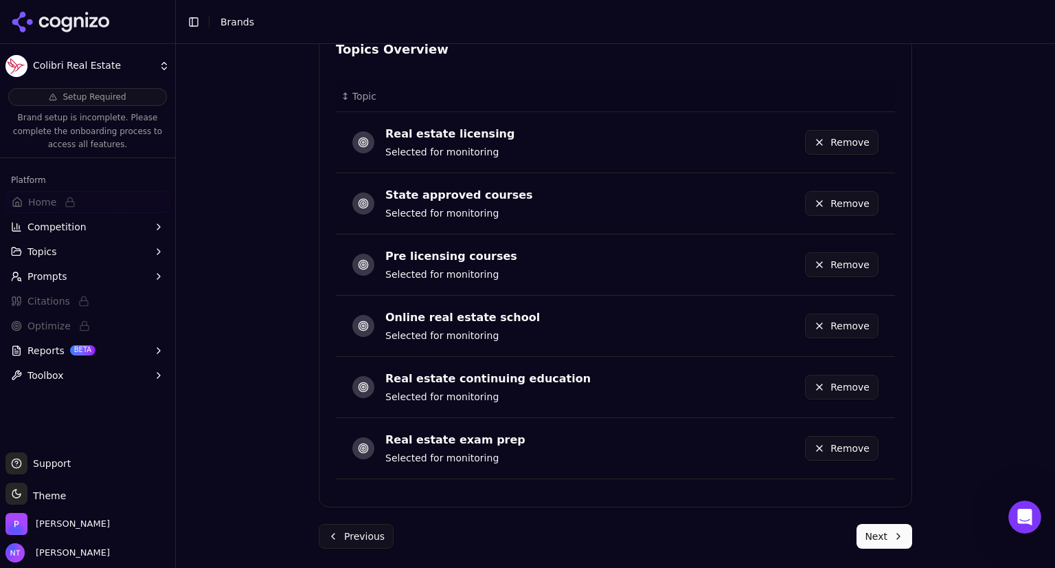
click at [878, 534] on button "Next" at bounding box center [885, 536] width 56 height 25
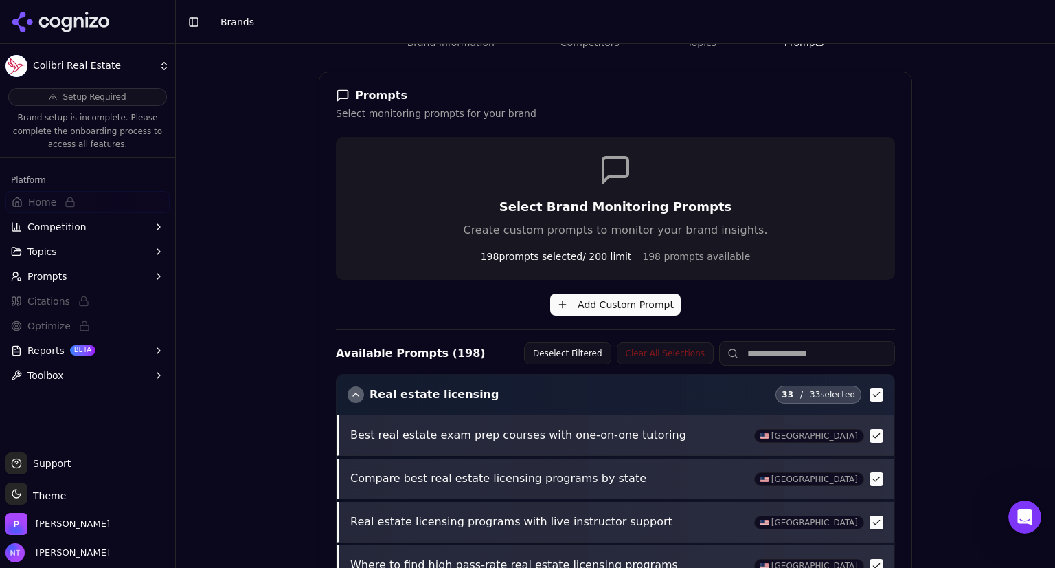
scroll to position [179, 0]
click at [352, 395] on div "button" at bounding box center [356, 394] width 16 height 16
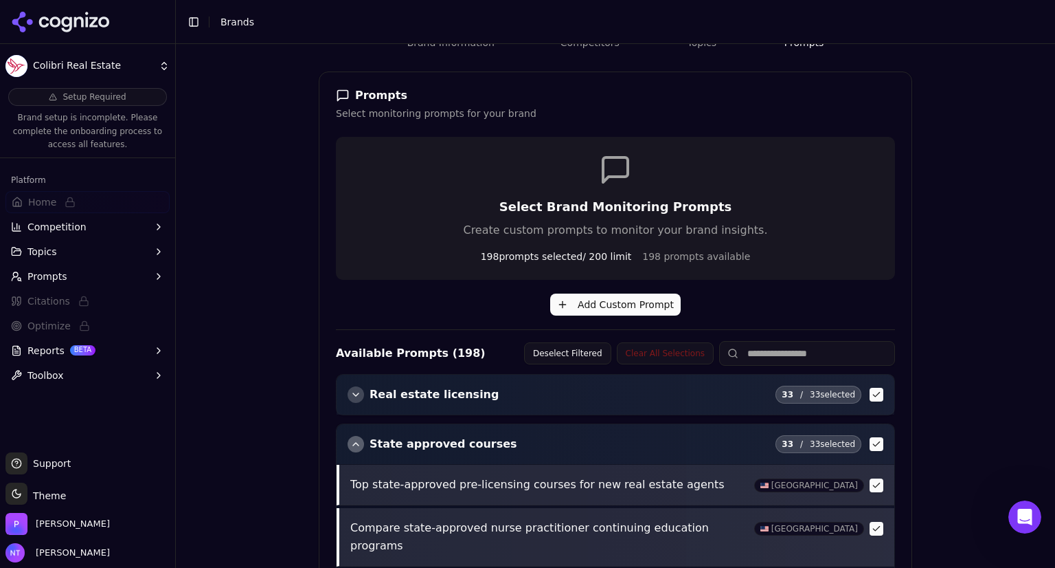
click at [349, 441] on div "button" at bounding box center [356, 444] width 16 height 16
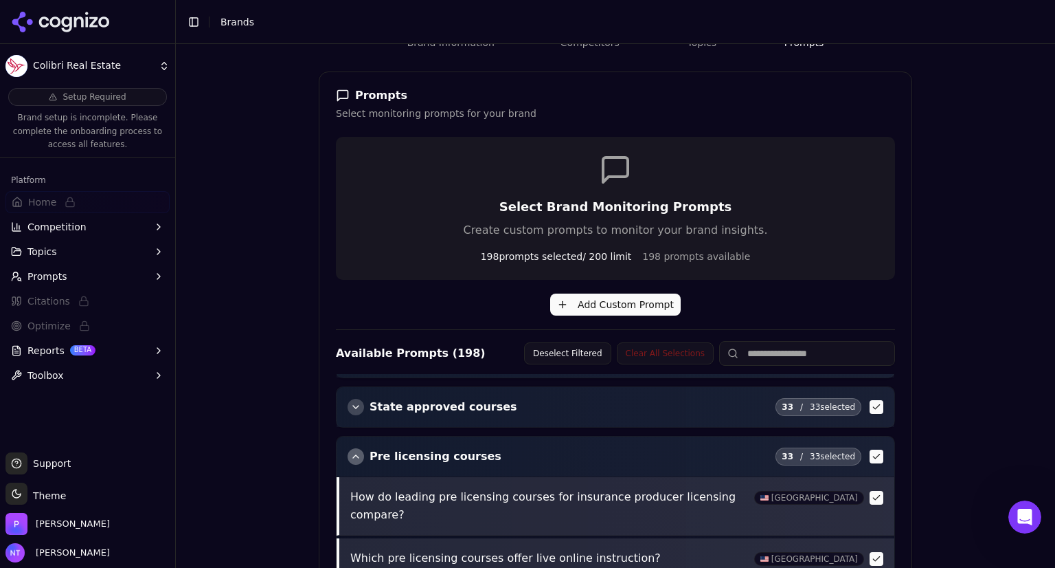
scroll to position [36, 0]
drag, startPoint x: 352, startPoint y: 459, endPoint x: 344, endPoint y: 459, distance: 8.2
click at [348, 459] on div "button" at bounding box center [356, 457] width 16 height 16
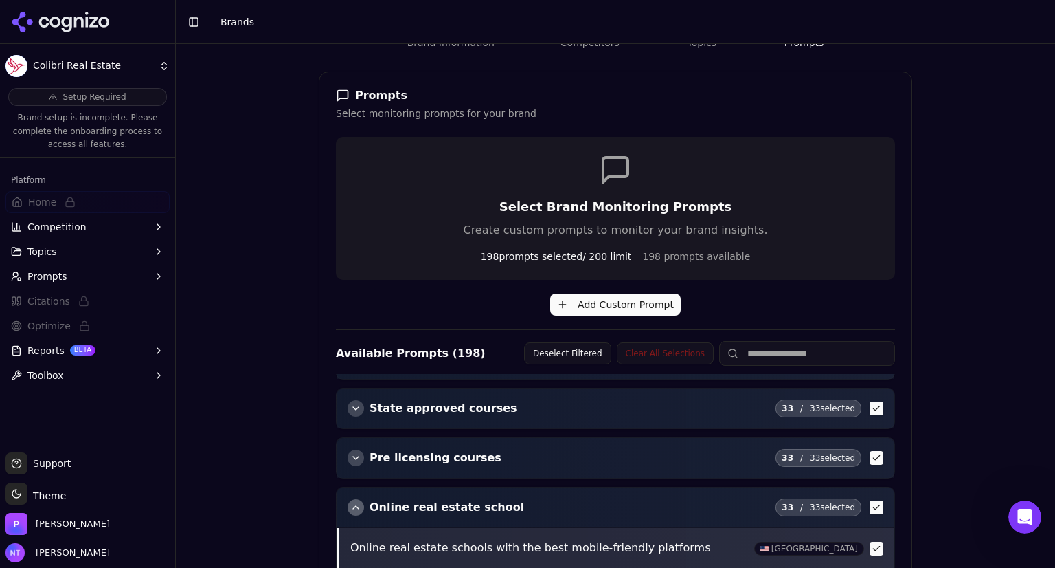
click at [350, 501] on div "button" at bounding box center [356, 507] width 16 height 16
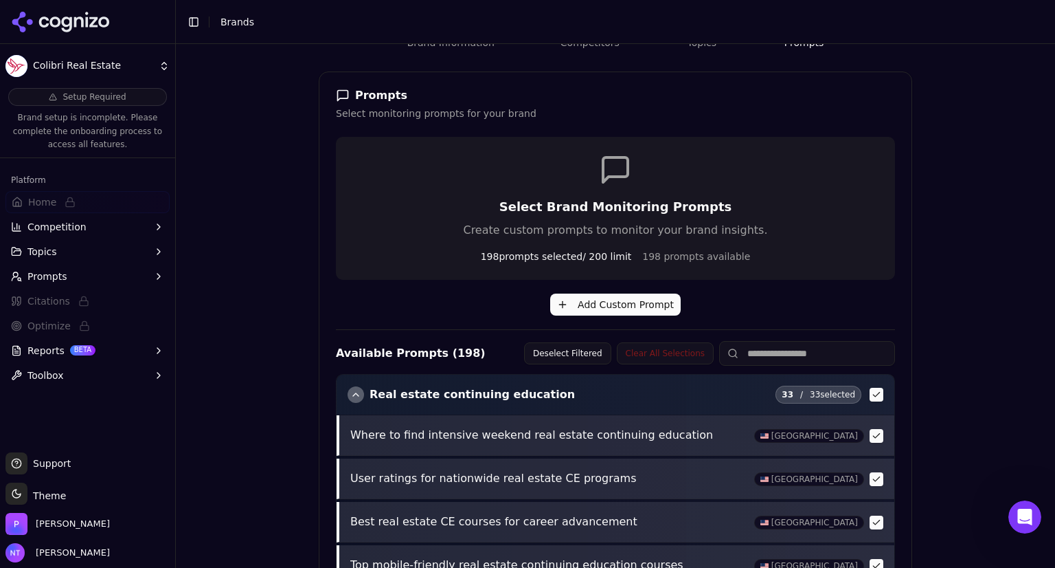
scroll to position [177, 0]
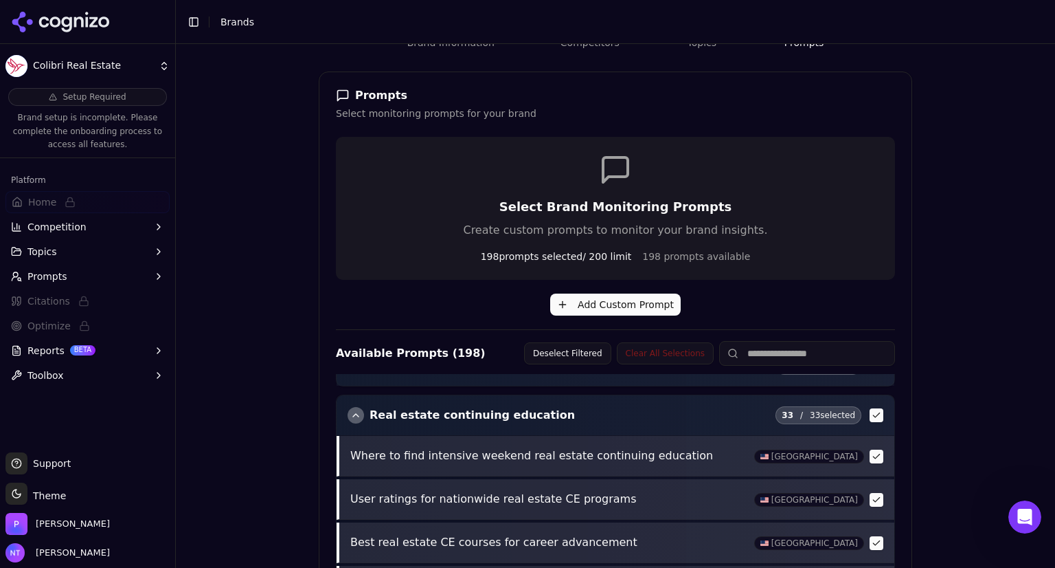
click at [349, 412] on div "button" at bounding box center [356, 415] width 16 height 16
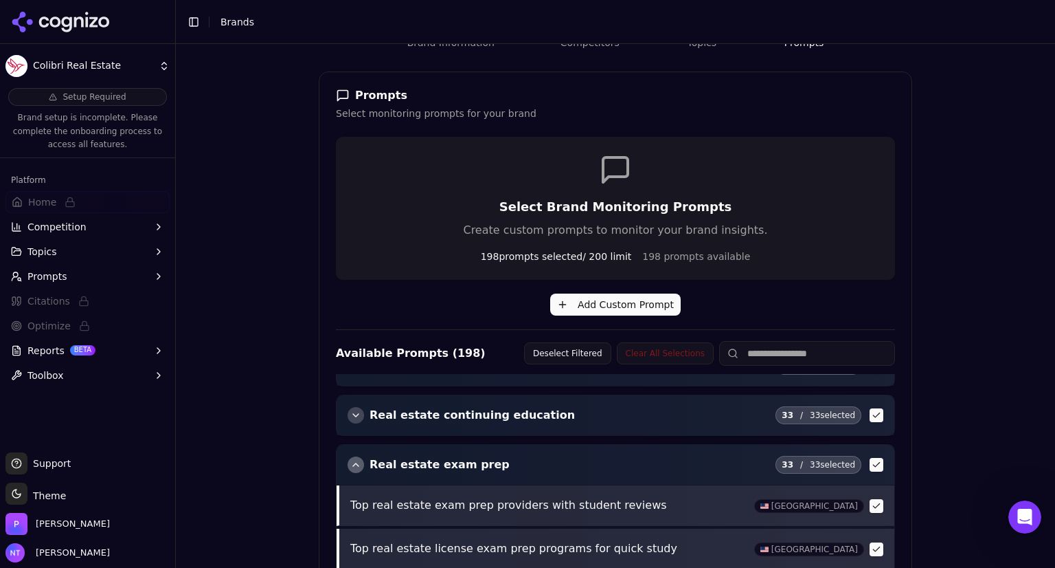
click at [348, 462] on div "button" at bounding box center [356, 464] width 16 height 16
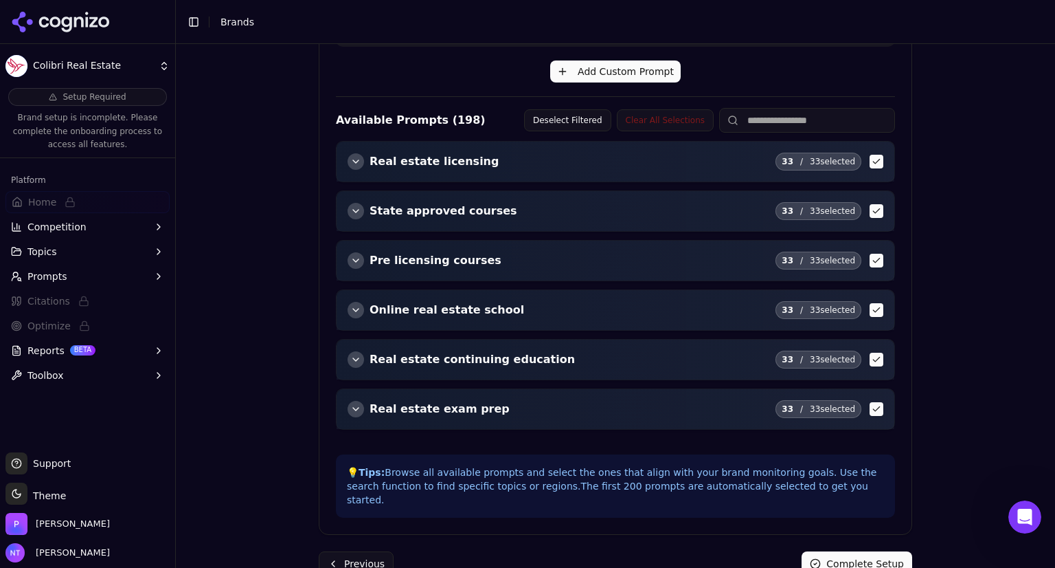
scroll to position [425, 0]
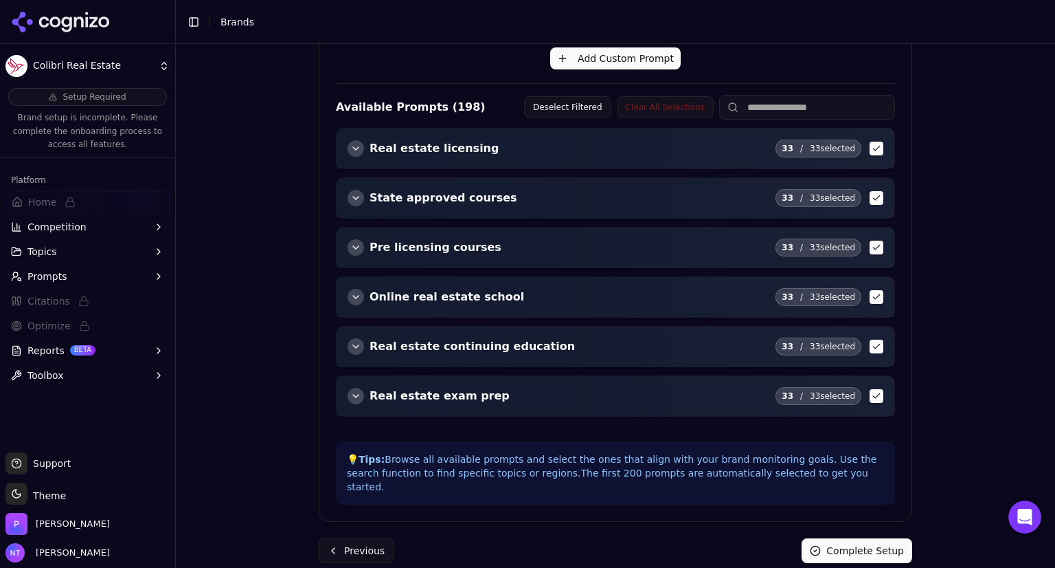
click at [352, 295] on div "button" at bounding box center [356, 297] width 16 height 16
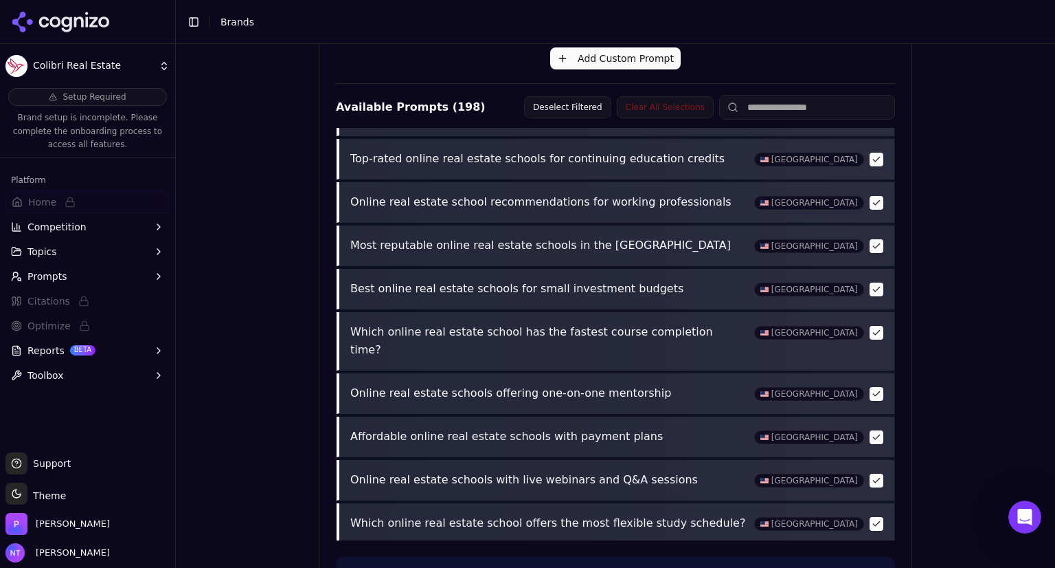
scroll to position [1302, 0]
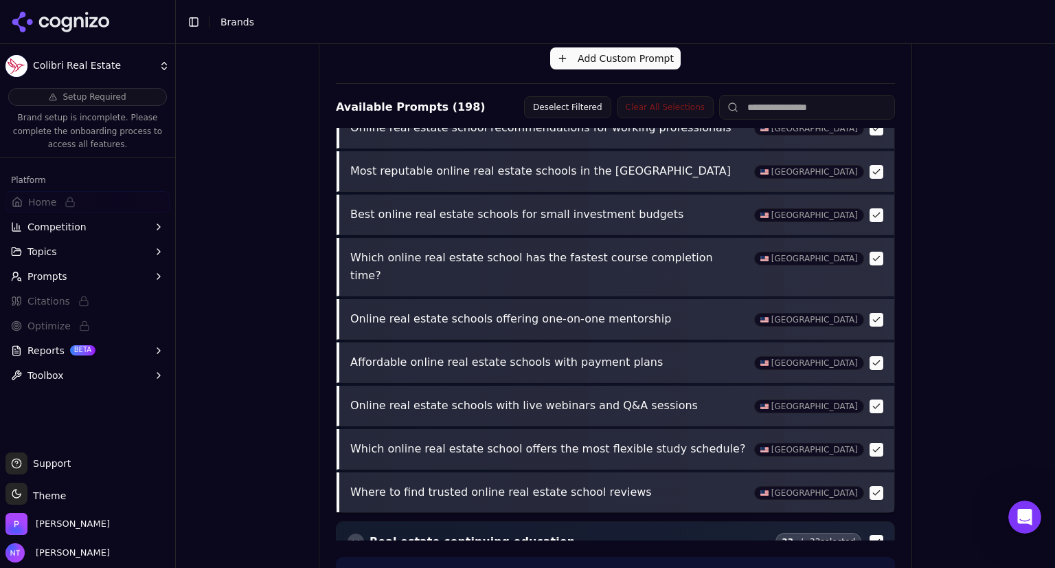
click at [870, 486] on button "button" at bounding box center [877, 493] width 14 height 14
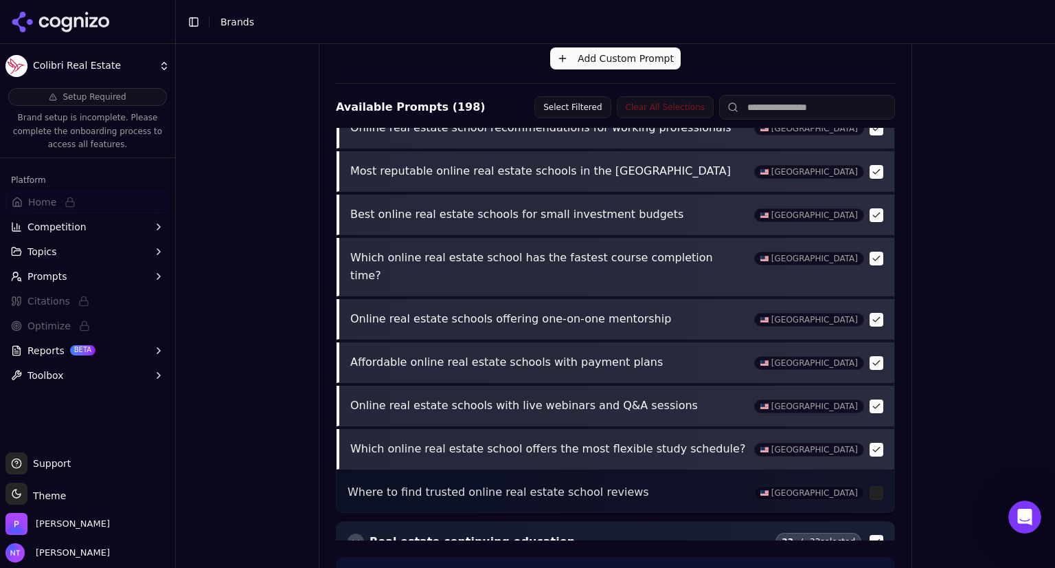
click at [870, 443] on button "button" at bounding box center [877, 450] width 14 height 14
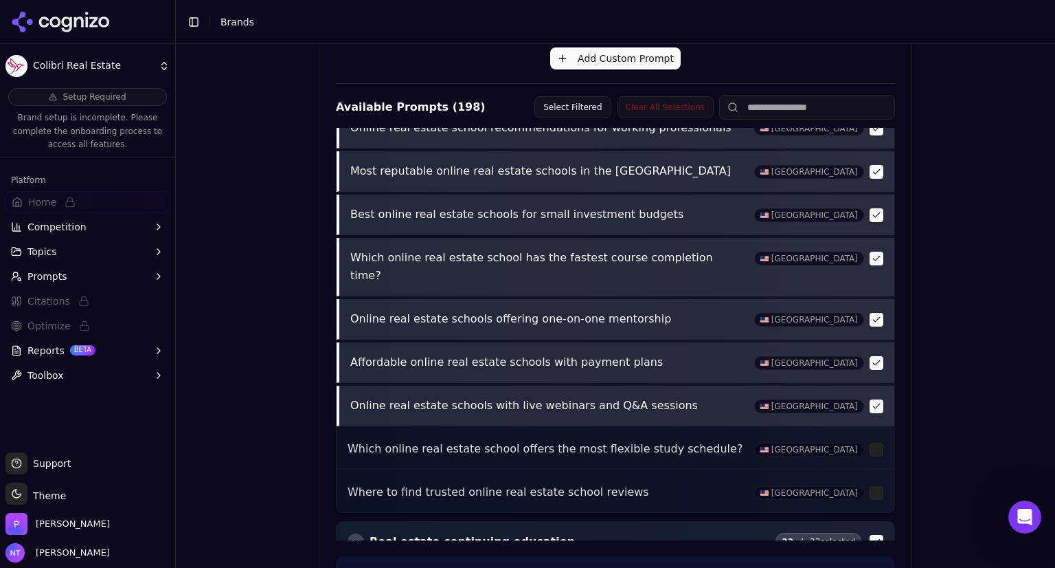
click at [870, 356] on button "button" at bounding box center [877, 363] width 14 height 14
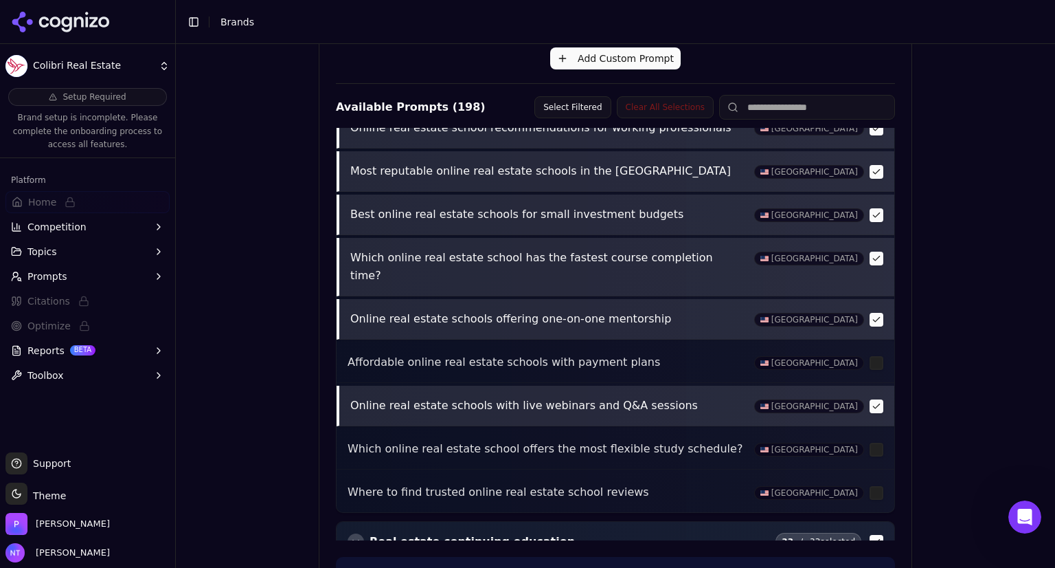
click at [870, 252] on button "button" at bounding box center [877, 259] width 14 height 14
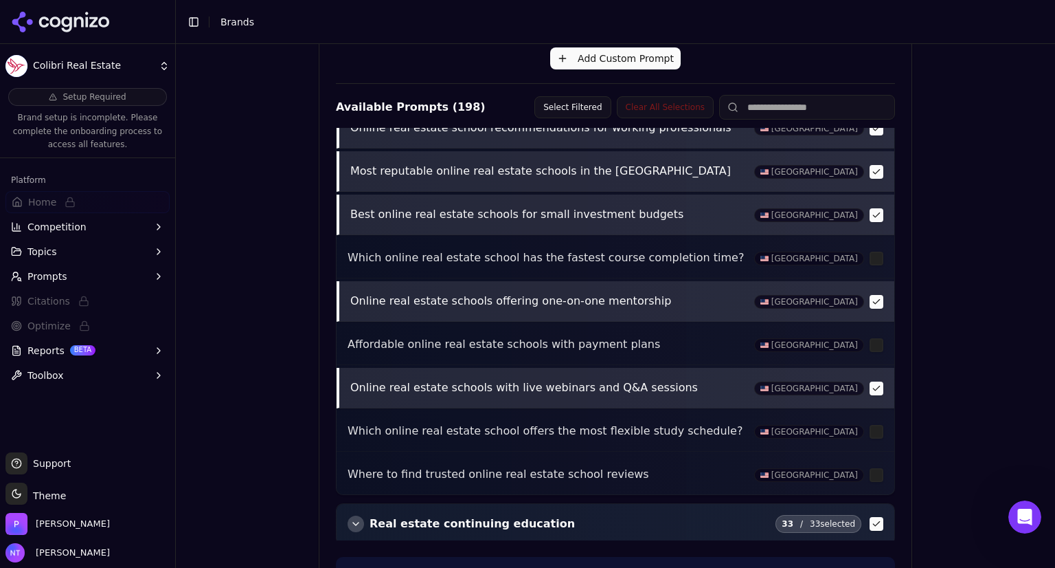
click at [870, 295] on button "button" at bounding box center [877, 302] width 14 height 14
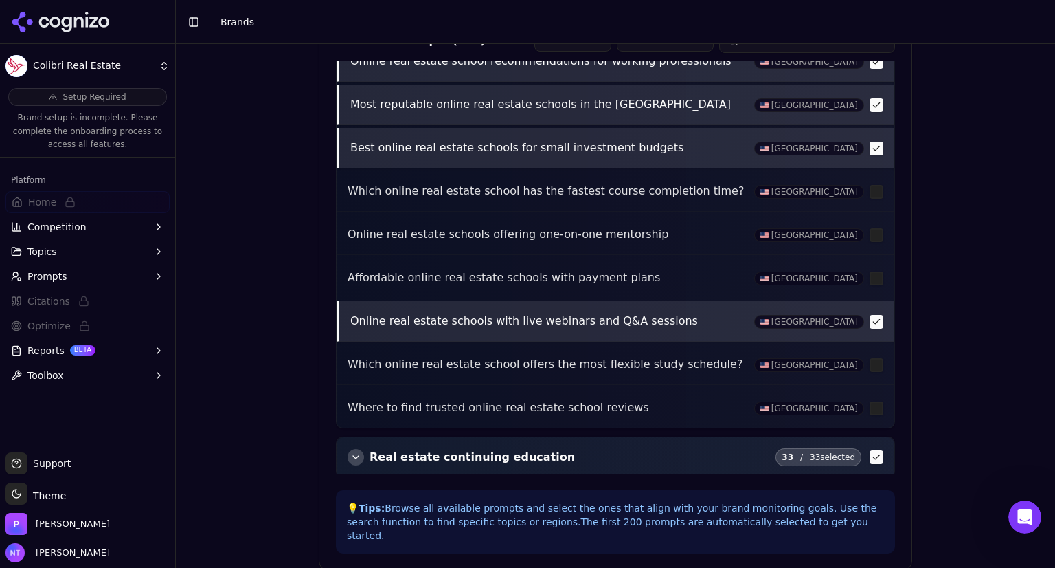
scroll to position [491, 0]
click at [870, 142] on button "button" at bounding box center [877, 149] width 14 height 14
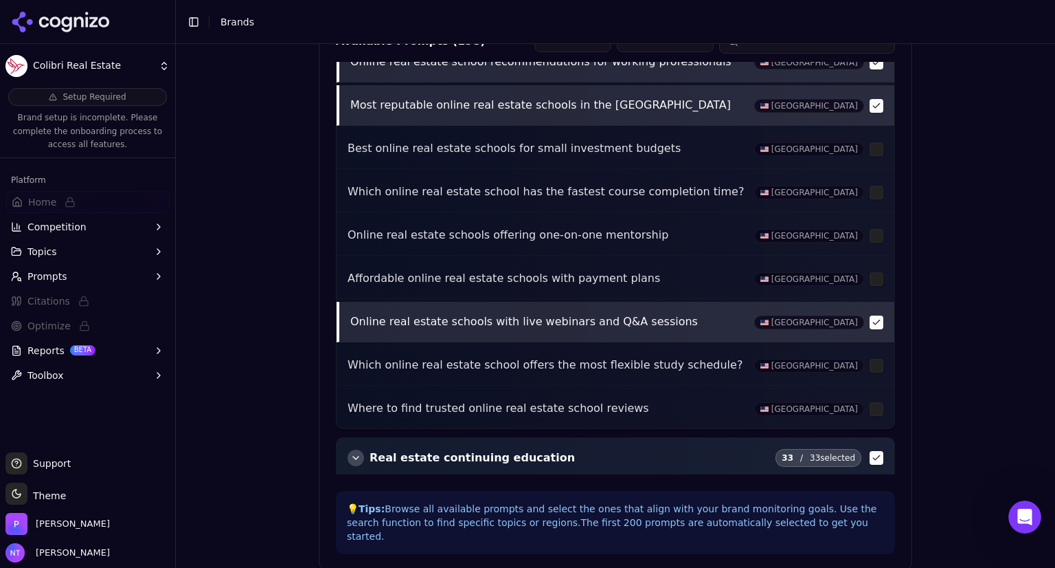
scroll to position [544, 0]
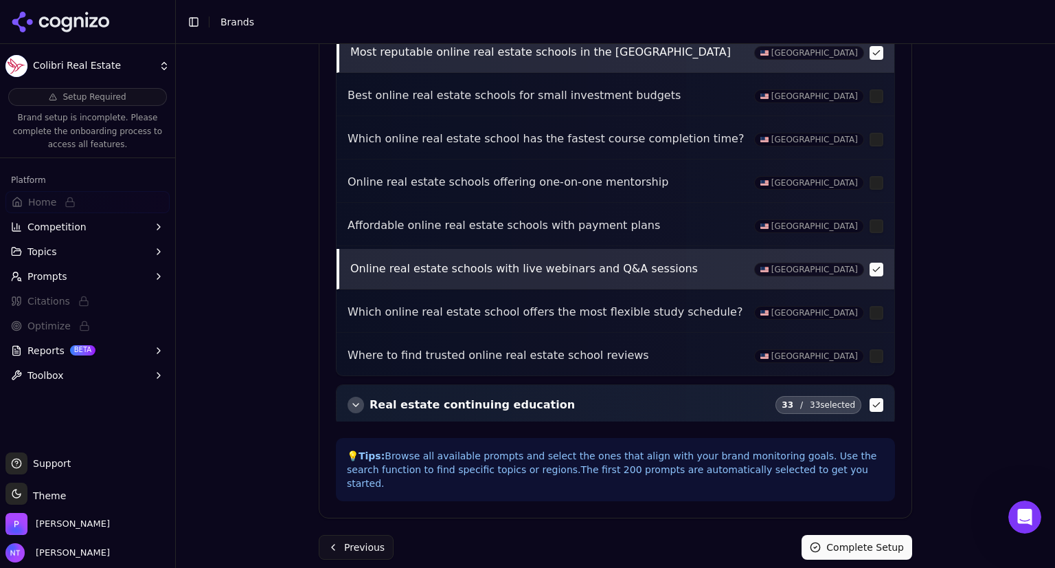
click at [825, 535] on button "Complete Setup" at bounding box center [857, 547] width 111 height 25
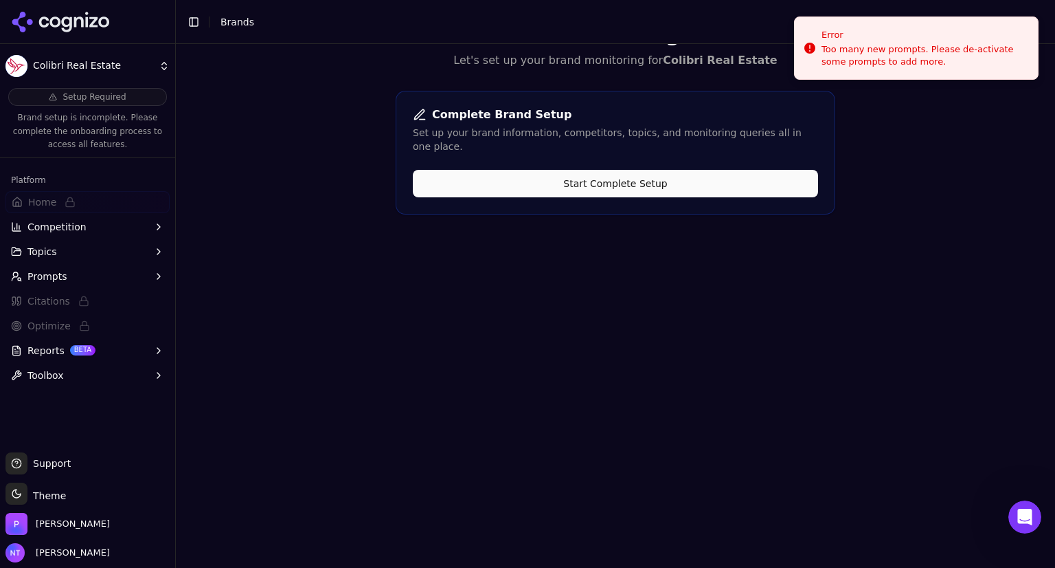
scroll to position [44, 0]
click at [662, 178] on button "Start Complete Setup" at bounding box center [615, 183] width 405 height 27
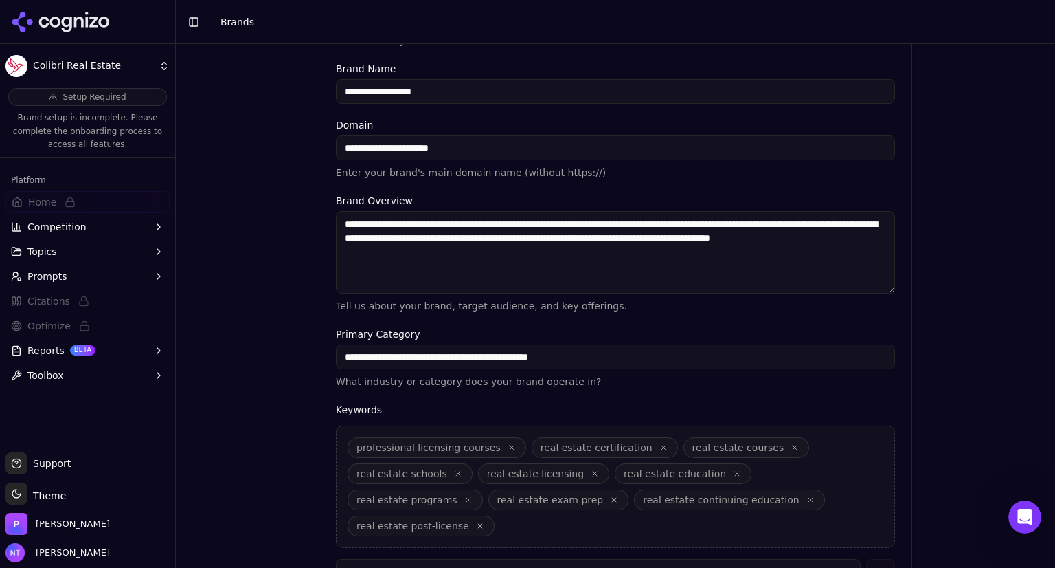
scroll to position [252, 0]
drag, startPoint x: 371, startPoint y: 147, endPoint x: 333, endPoint y: 146, distance: 37.8
click at [336, 146] on input "**********" at bounding box center [615, 147] width 559 height 25
drag, startPoint x: 437, startPoint y: 146, endPoint x: 320, endPoint y: 146, distance: 117.5
click at [320, 146] on div "**********" at bounding box center [616, 335] width 592 height 544
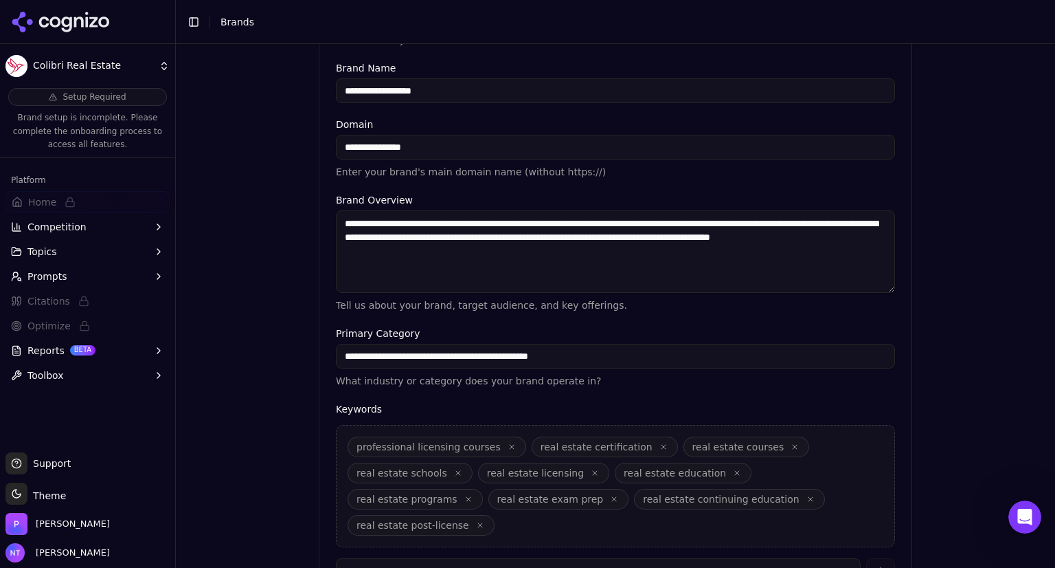
paste input "**********"
click at [371, 150] on input "**********" at bounding box center [615, 147] width 559 height 25
click at [486, 150] on input "**********" at bounding box center [615, 147] width 559 height 25
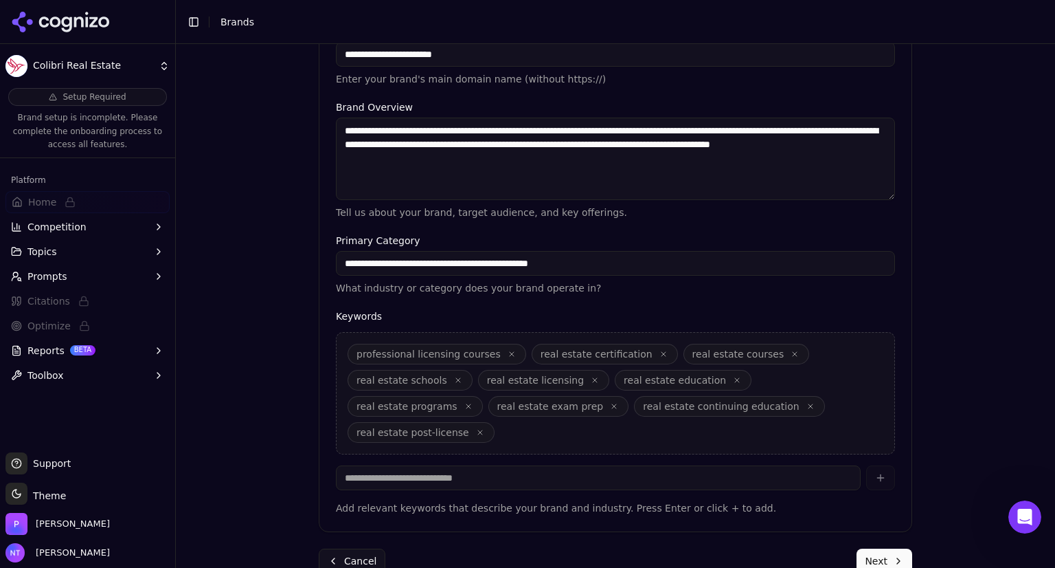
type input "**********"
click at [888, 548] on button "Next" at bounding box center [885, 560] width 56 height 25
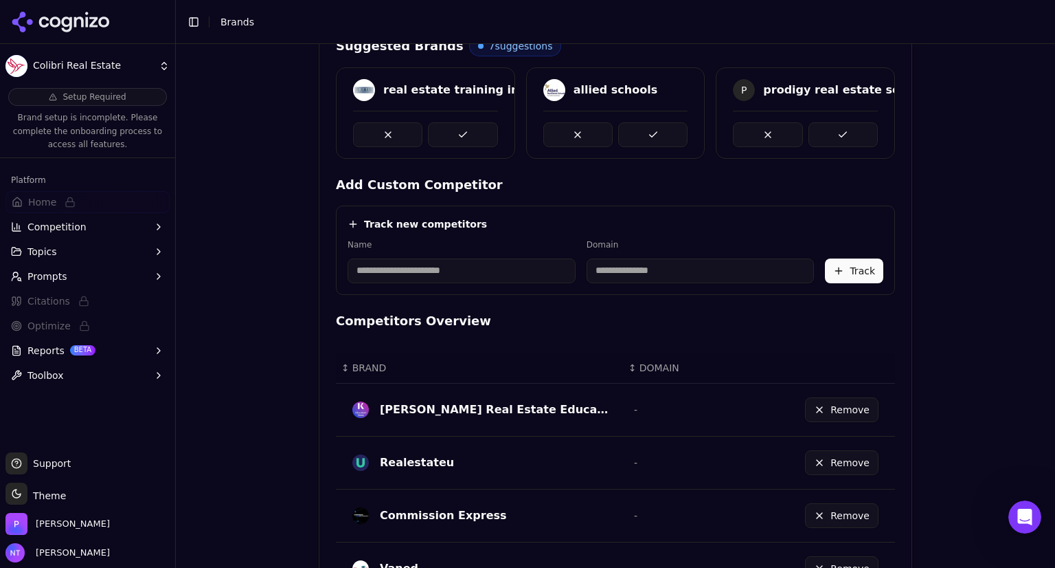
scroll to position [800, 0]
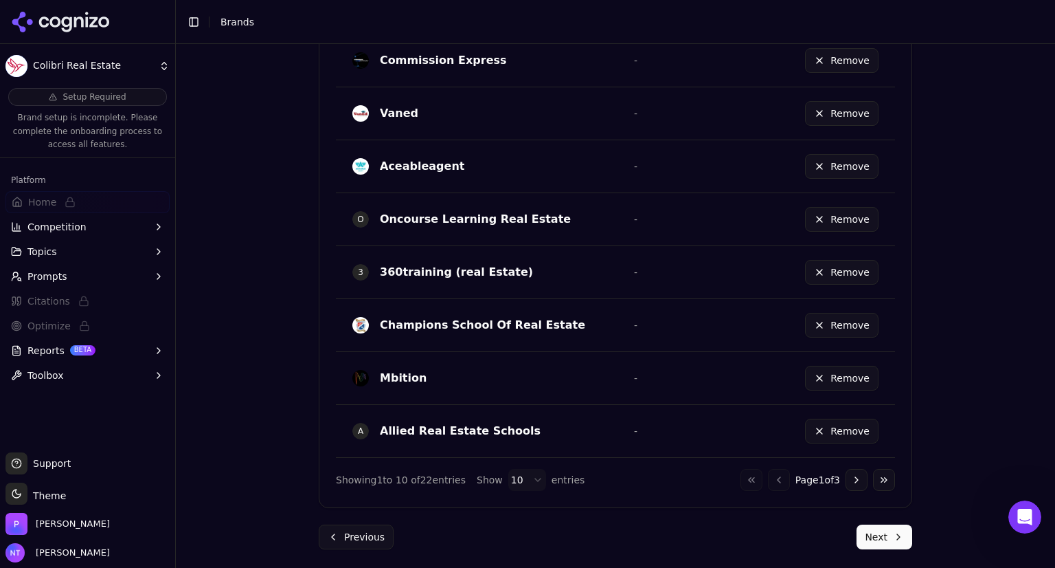
click at [880, 533] on button "Next" at bounding box center [885, 536] width 56 height 25
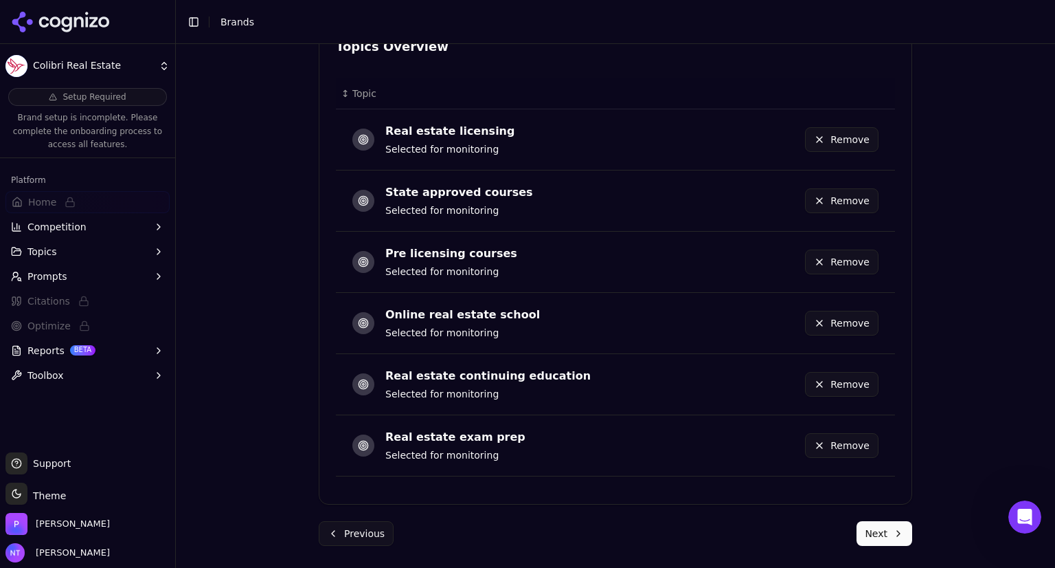
scroll to position [744, 0]
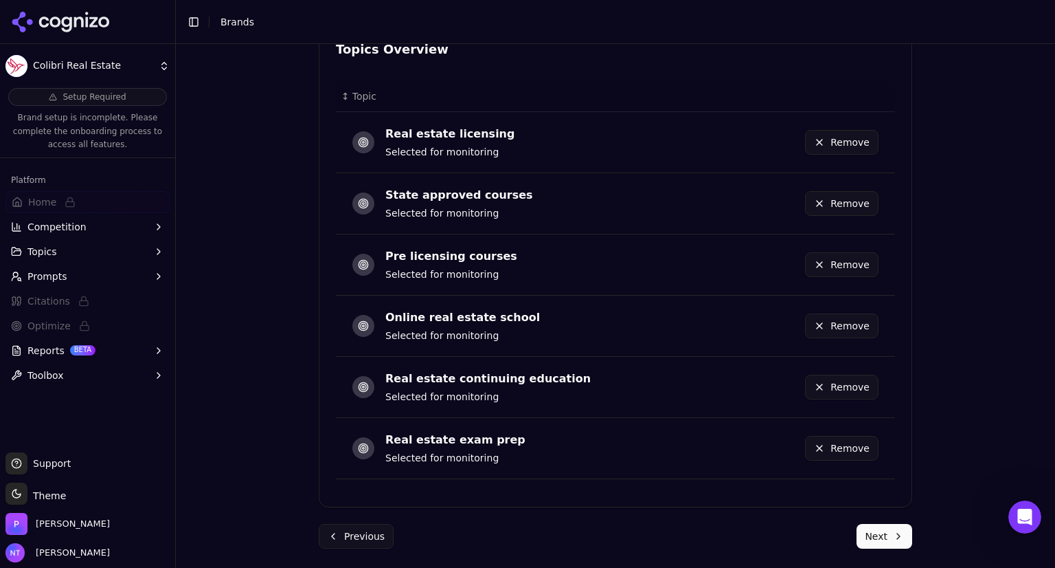
click at [874, 531] on button "Next" at bounding box center [885, 536] width 56 height 25
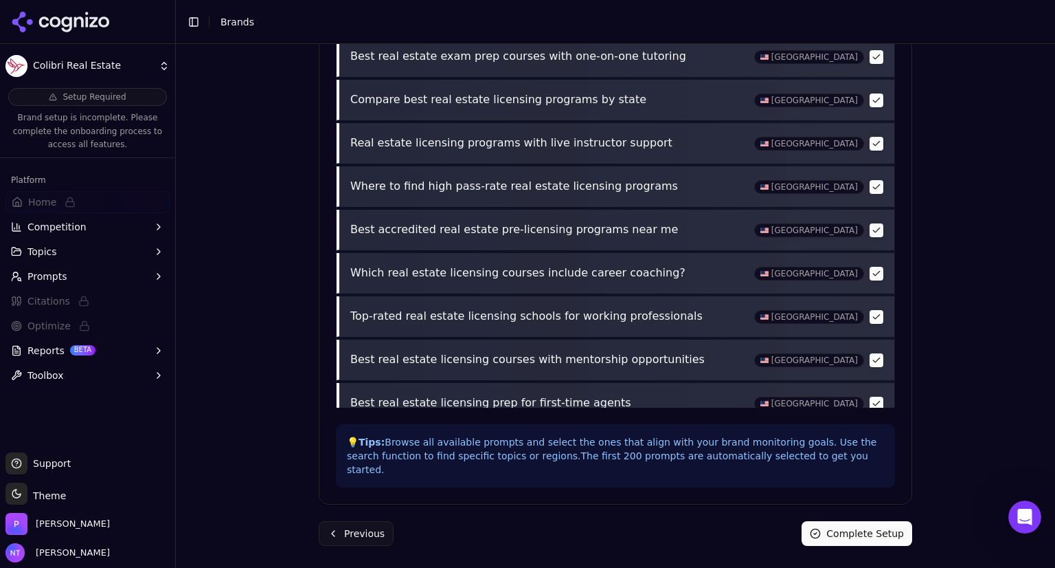
scroll to position [544, 0]
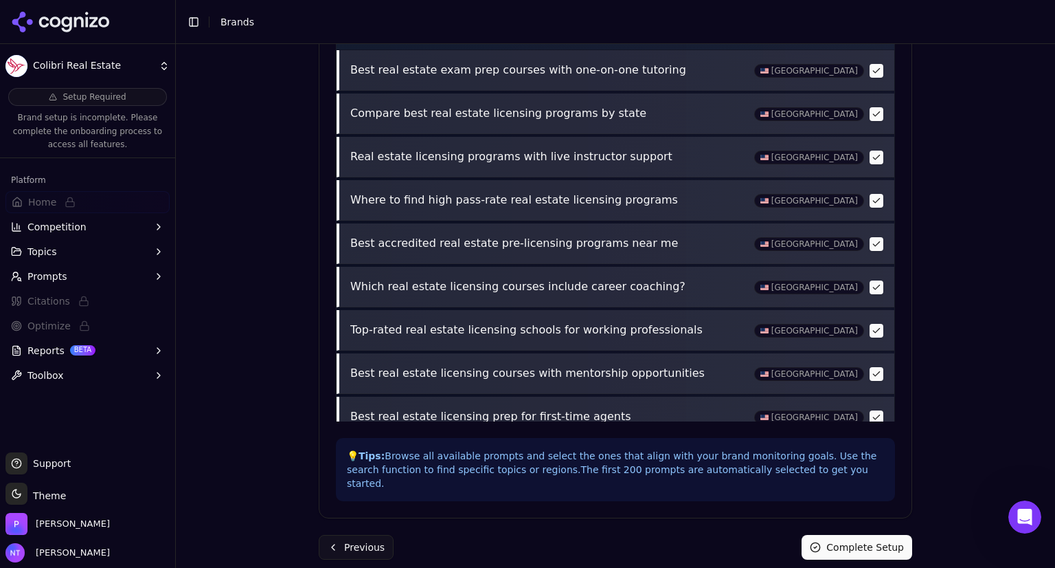
click at [874, 535] on button "Complete Setup" at bounding box center [857, 547] width 111 height 25
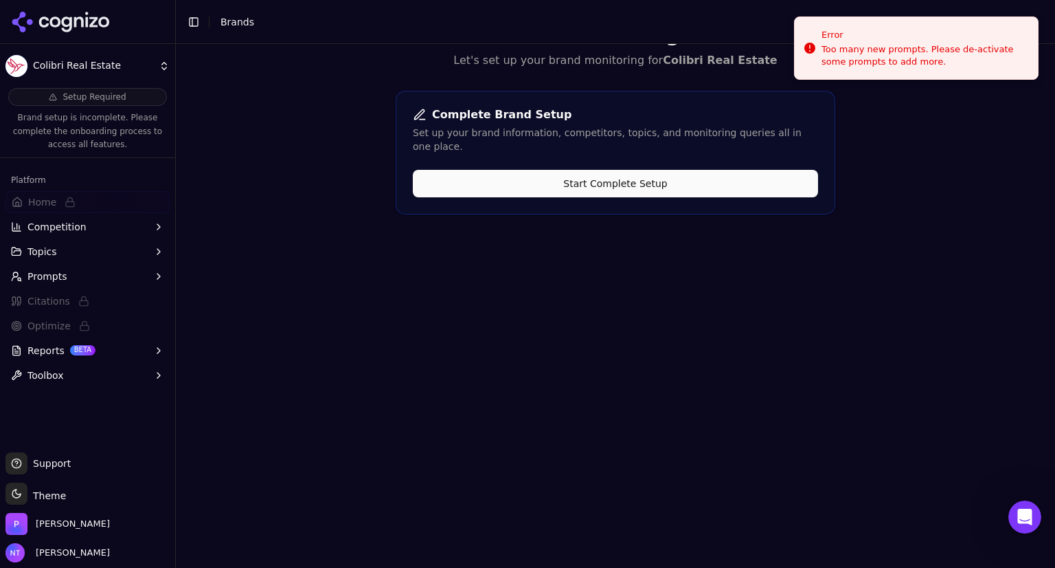
click at [770, 170] on button "Start Complete Setup" at bounding box center [615, 183] width 405 height 27
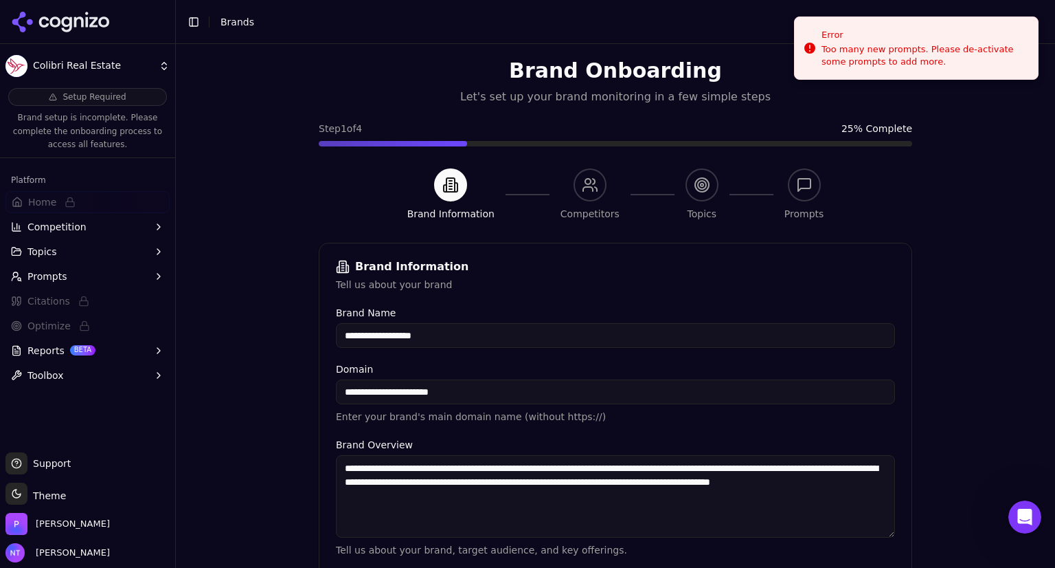
scroll to position [0, 0]
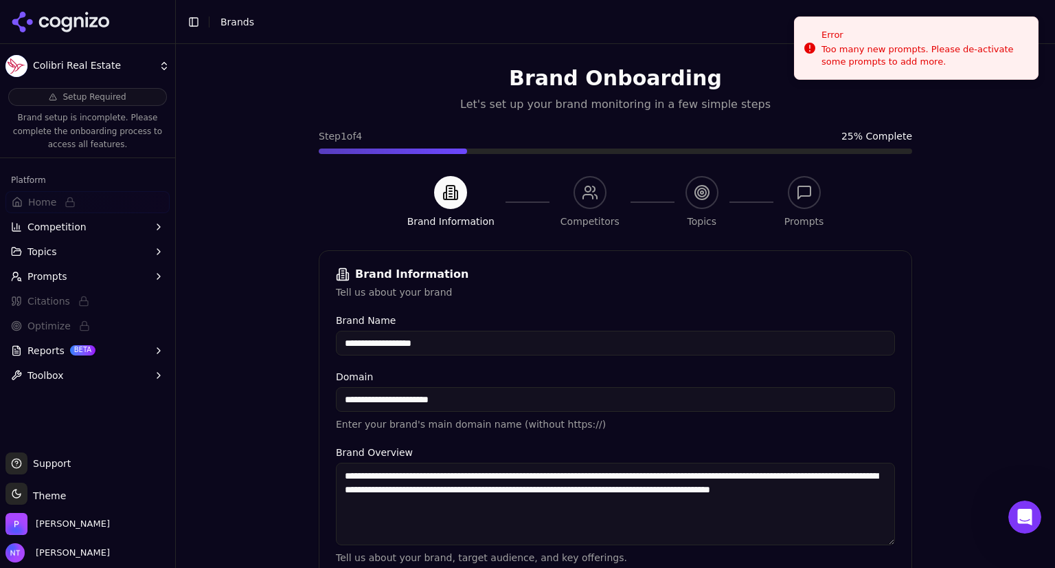
drag, startPoint x: 770, startPoint y: 159, endPoint x: 752, endPoint y: 175, distance: 23.4
click at [752, 175] on div "**********" at bounding box center [616, 492] width 616 height 896
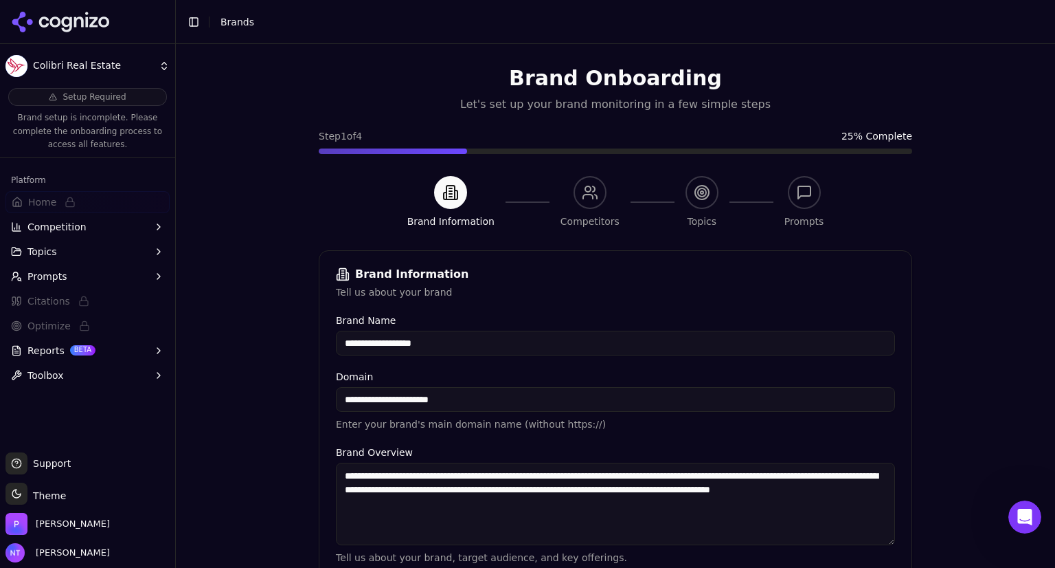
drag, startPoint x: 445, startPoint y: 399, endPoint x: 307, endPoint y: 394, distance: 137.5
click at [308, 394] on div "**********" at bounding box center [616, 492] width 616 height 896
paste input "**********"
click at [370, 402] on input "**********" at bounding box center [615, 399] width 559 height 25
click at [478, 396] on input "**********" at bounding box center [615, 399] width 559 height 25
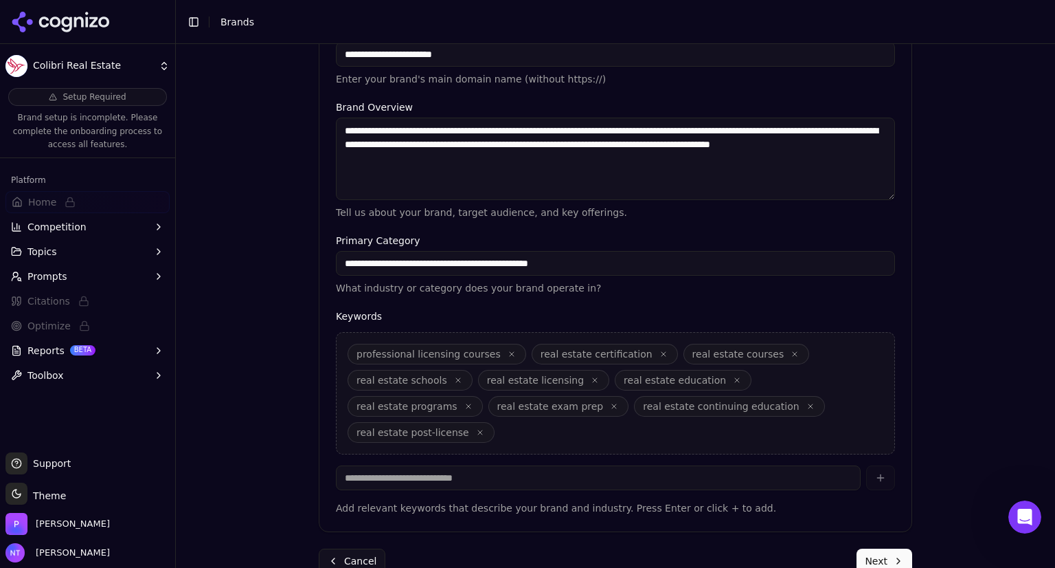
scroll to position [345, 0]
type input "**********"
click at [887, 548] on button "Next" at bounding box center [885, 560] width 56 height 25
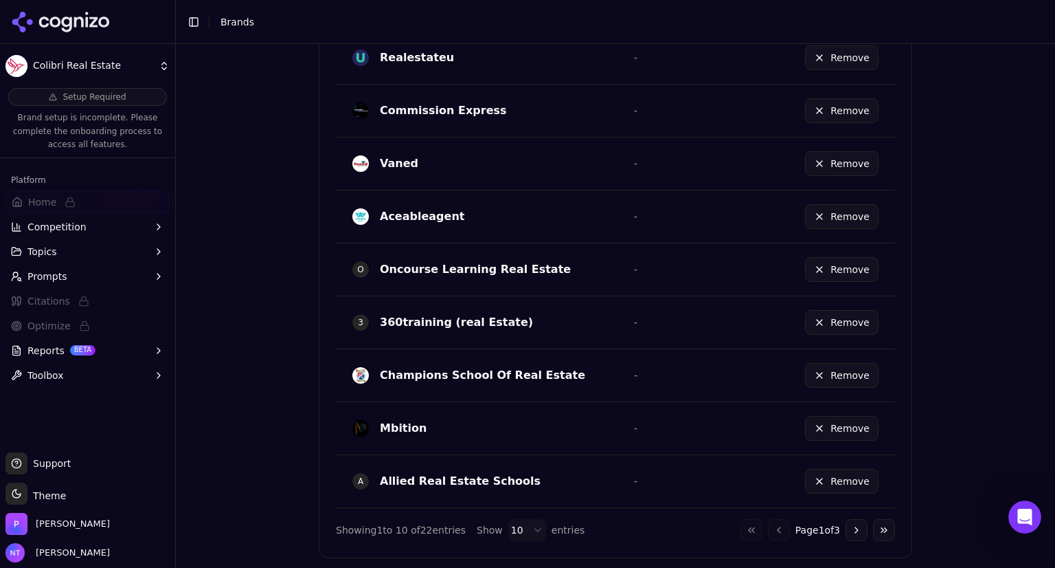
scroll to position [800, 0]
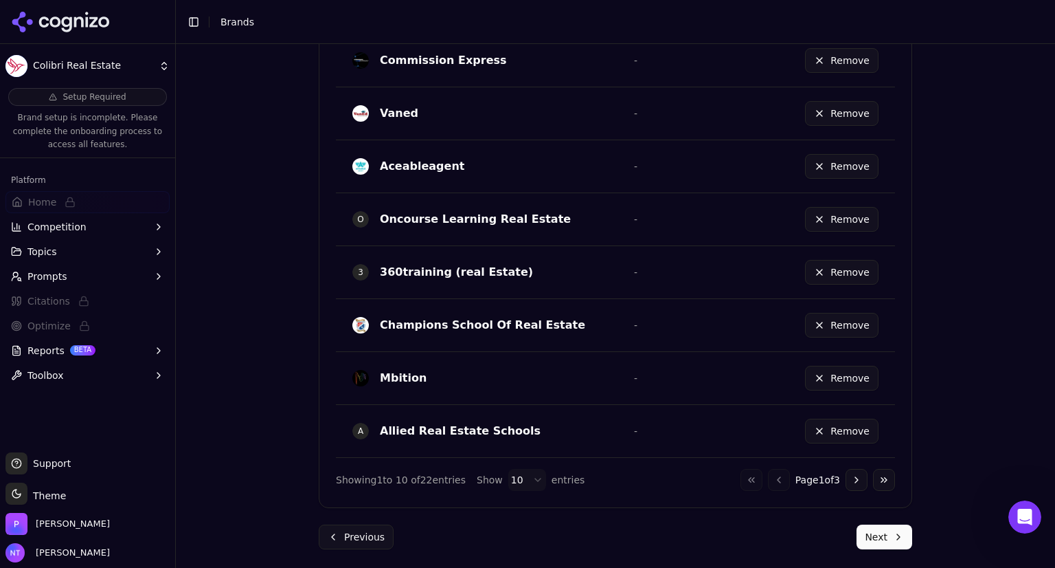
click at [871, 539] on button "Next" at bounding box center [885, 536] width 56 height 25
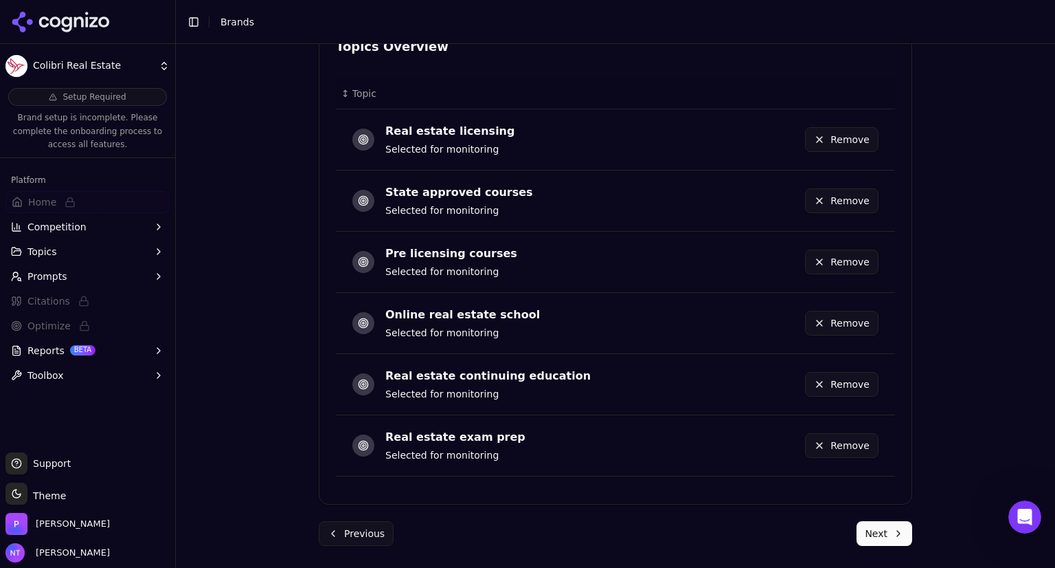
scroll to position [744, 0]
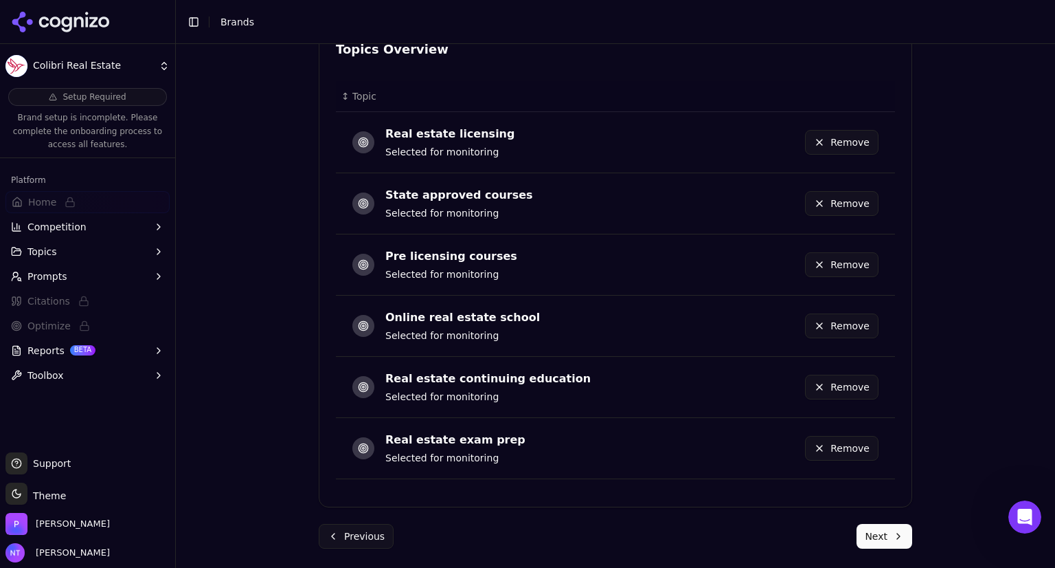
click at [871, 539] on button "Next" at bounding box center [885, 536] width 56 height 25
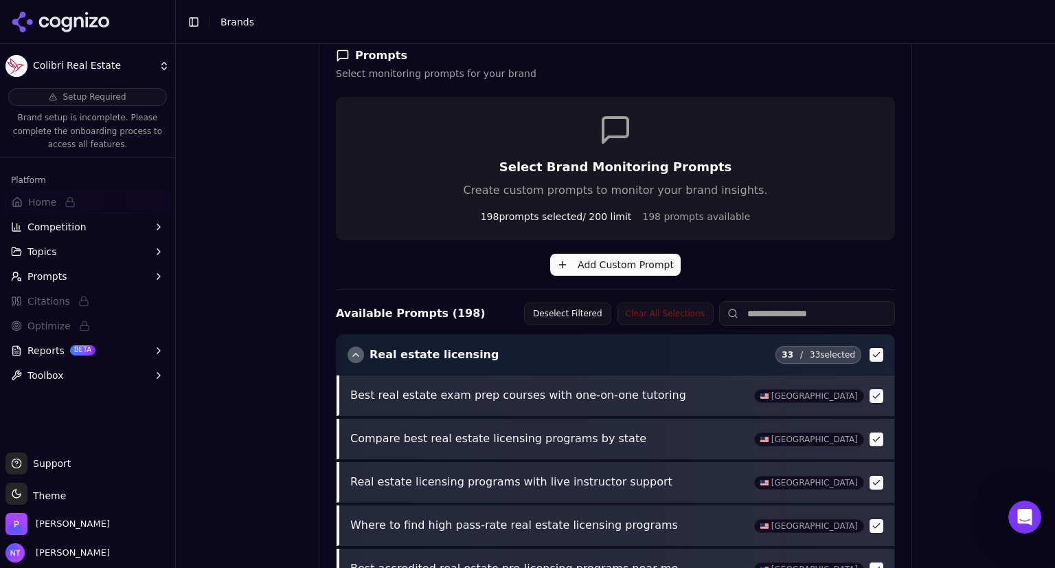
scroll to position [224, 0]
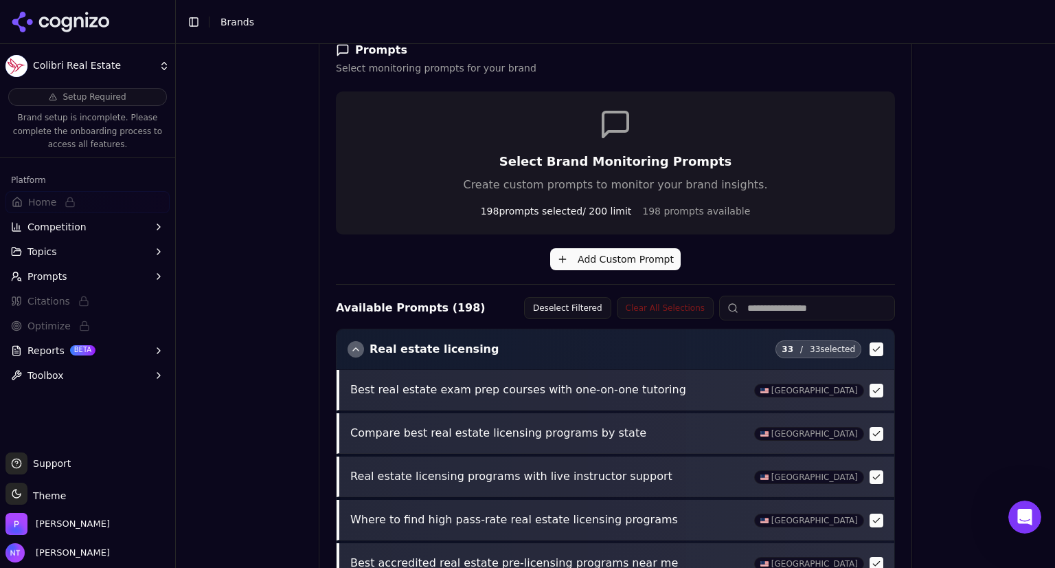
click at [590, 302] on button "Deselect Filtered" at bounding box center [567, 308] width 87 height 22
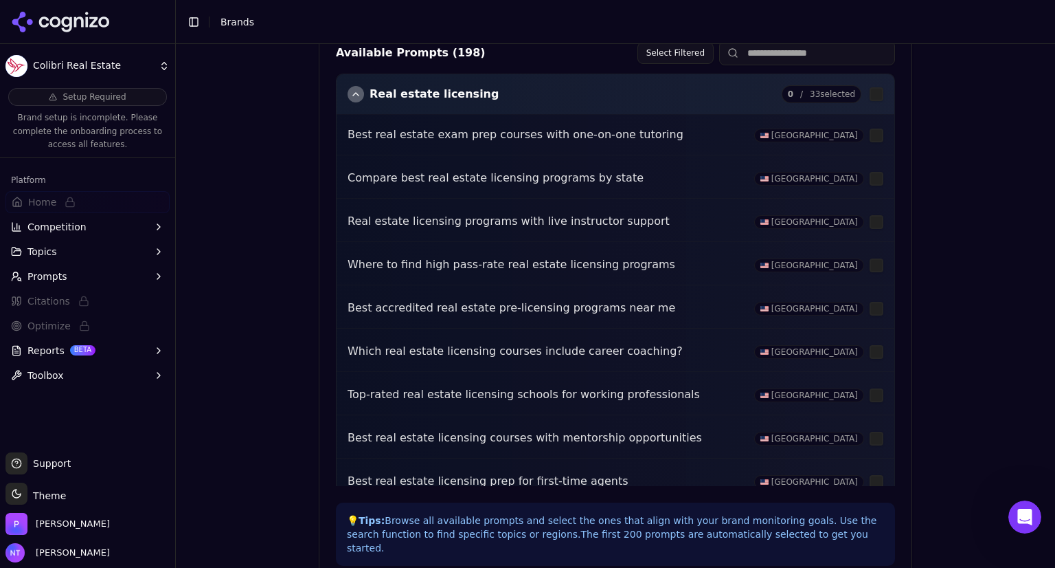
scroll to position [544, 0]
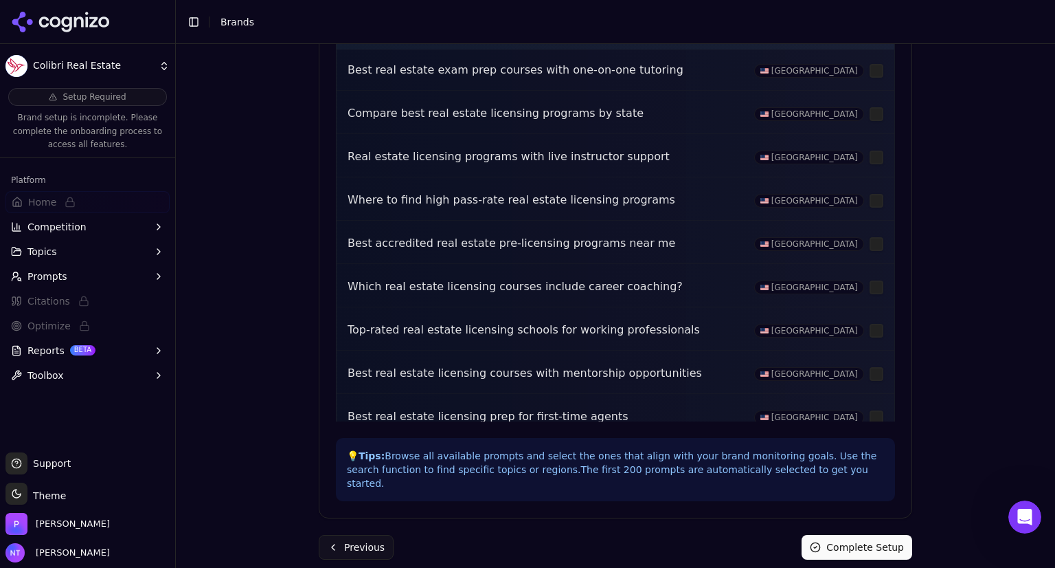
click at [854, 535] on button "Complete Setup" at bounding box center [857, 547] width 111 height 25
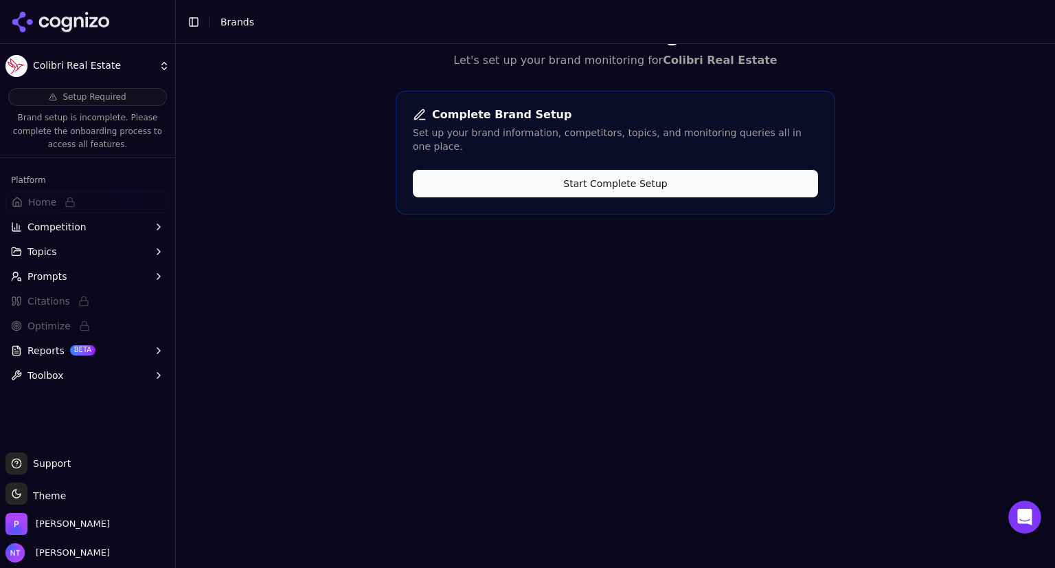
scroll to position [0, 0]
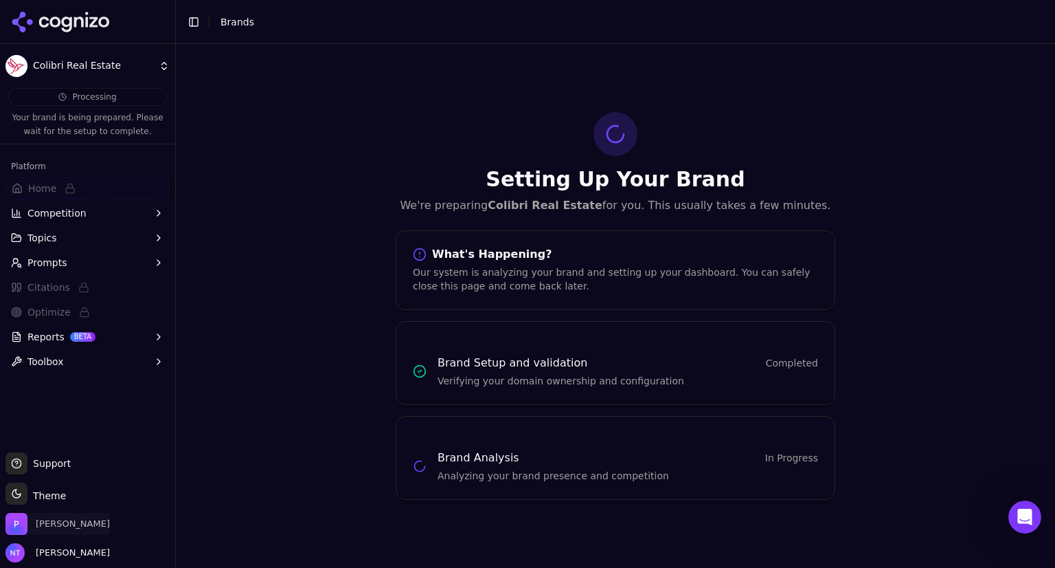
click at [43, 525] on span "[PERSON_NAME]" at bounding box center [73, 523] width 74 height 12
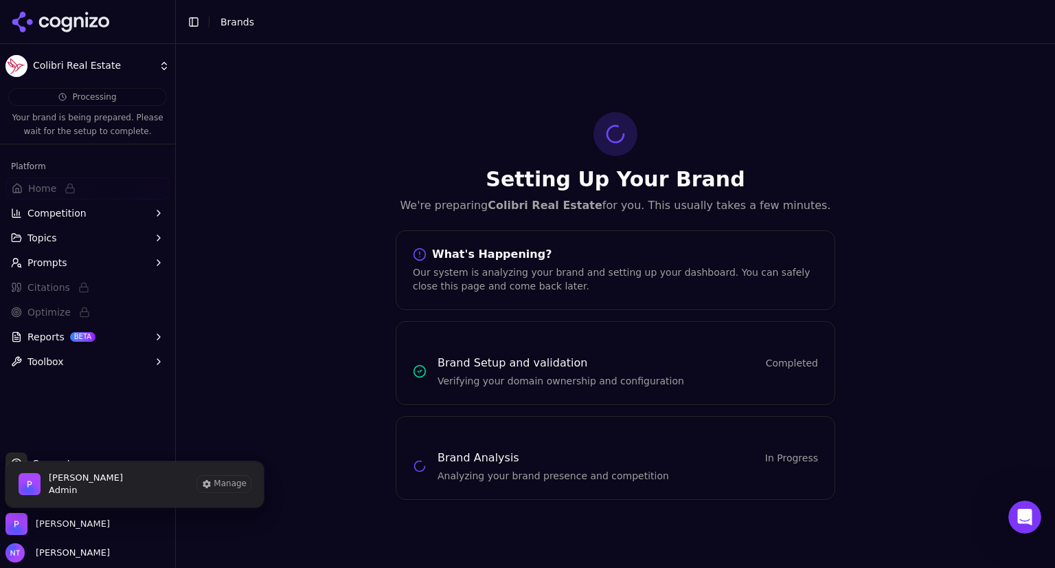
click at [249, 528] on div "Setting Up Your Brand We're preparing Colibri Real Estate for you. This usually…" at bounding box center [616, 306] width 880 height 524
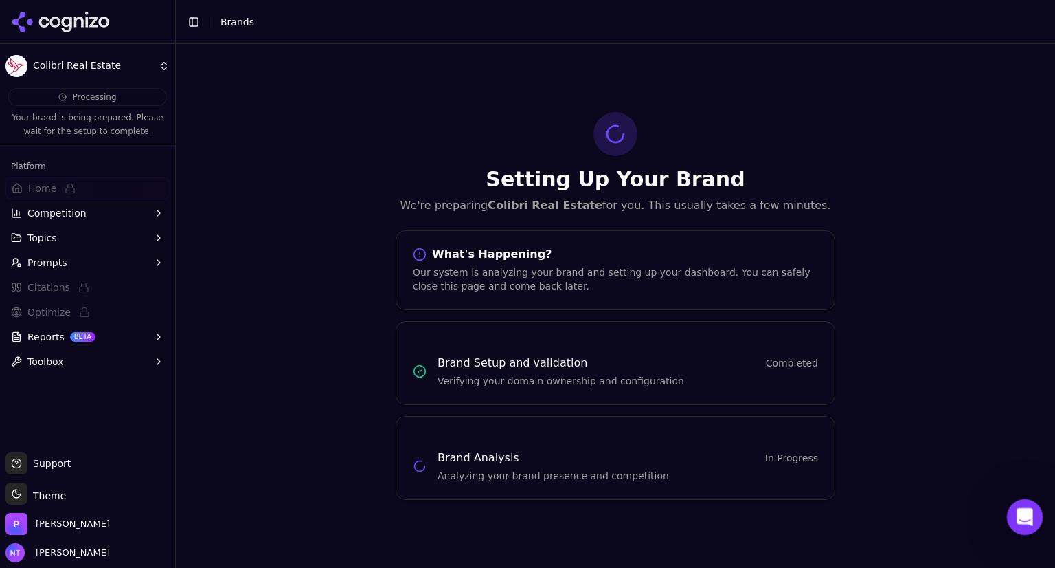
click at [1026, 523] on icon "Open Intercom Messenger" at bounding box center [1023, 515] width 23 height 23
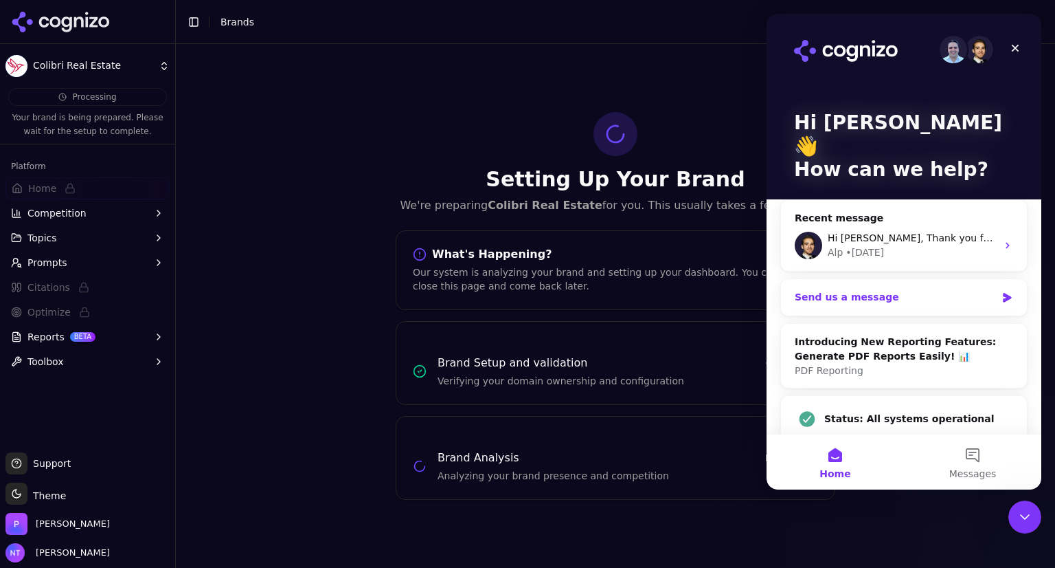
click at [886, 290] on div "Send us a message" at bounding box center [895, 297] width 201 height 14
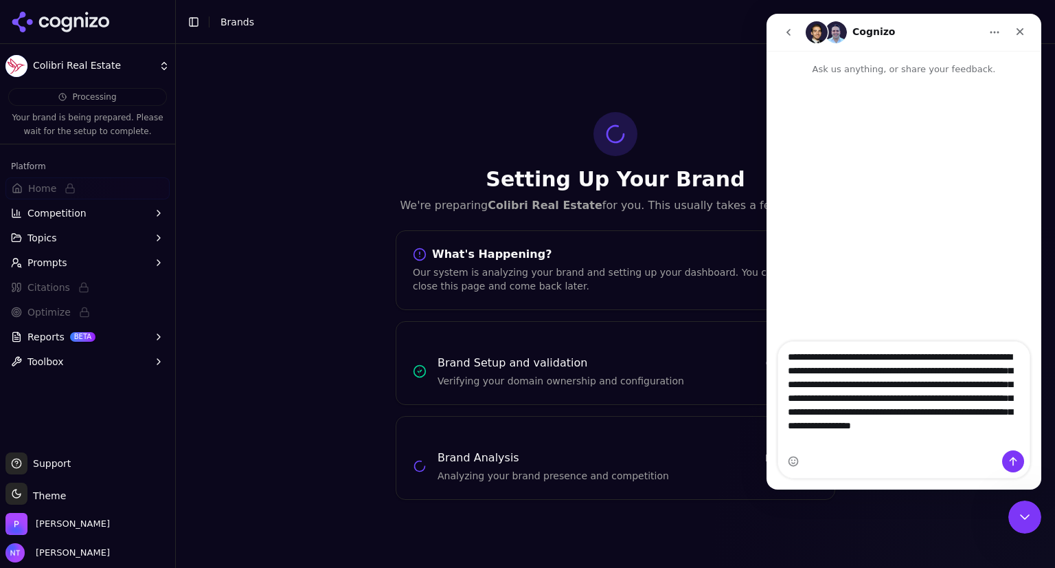
click at [860, 374] on textarea "**********" at bounding box center [905, 395] width 252 height 106
type textarea "**********"
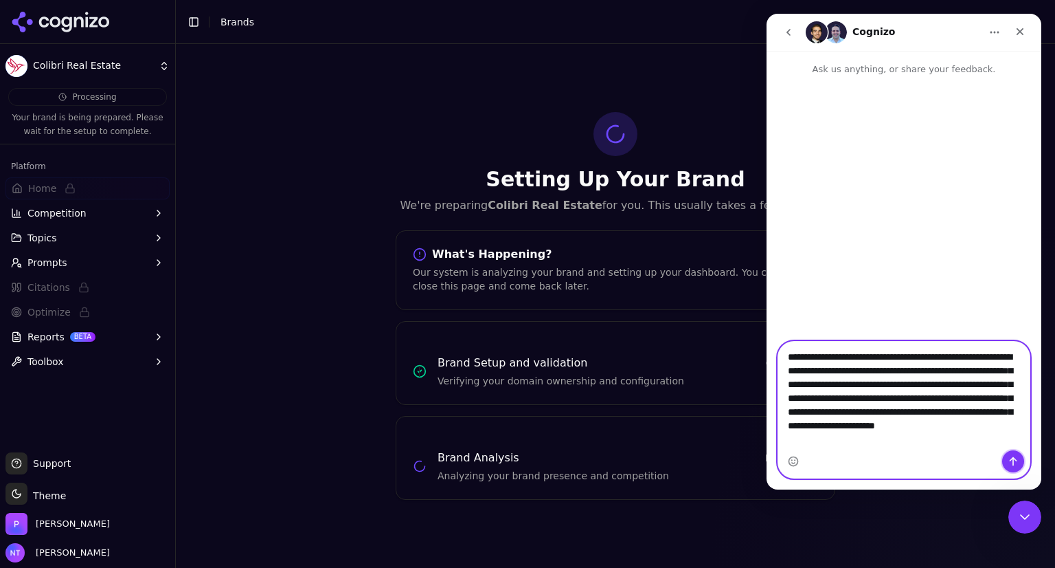
click at [1009, 454] on button "Send a message…" at bounding box center [1014, 461] width 22 height 22
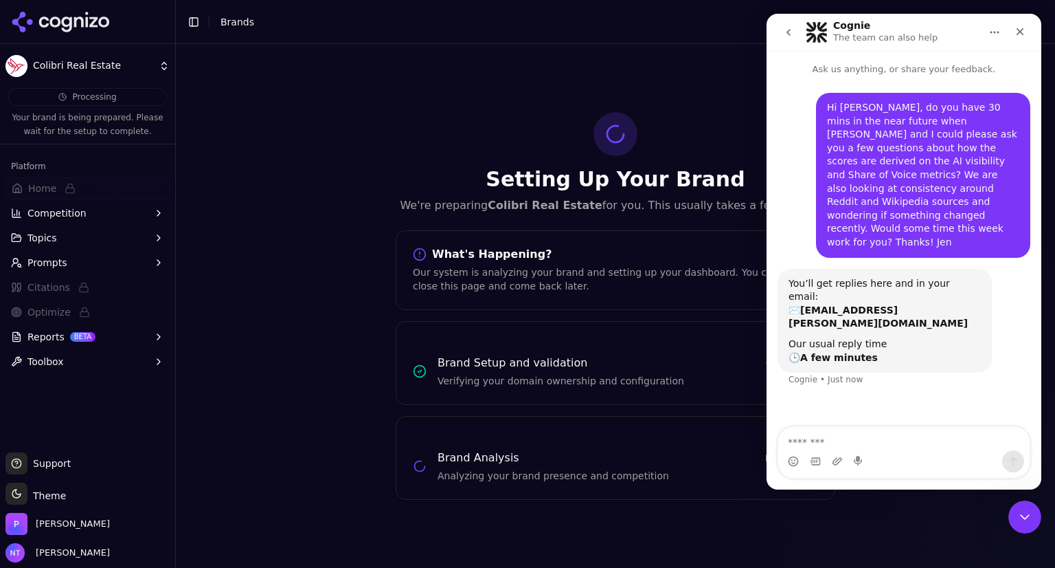
click at [716, 68] on div "Setting Up Your Brand We're preparing Colibri Real Estate for you. This usually…" at bounding box center [616, 306] width 880 height 524
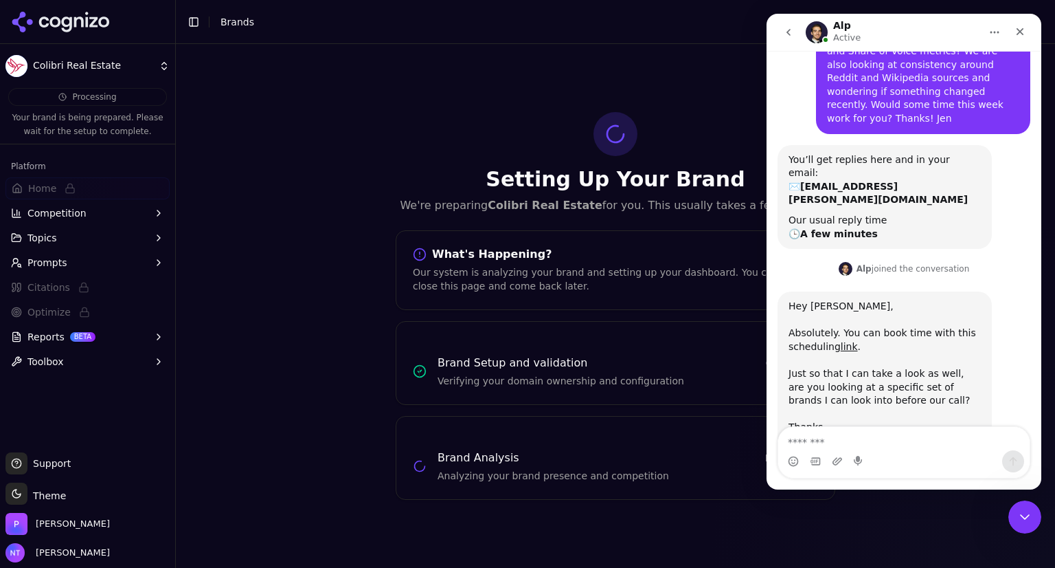
scroll to position [128, 0]
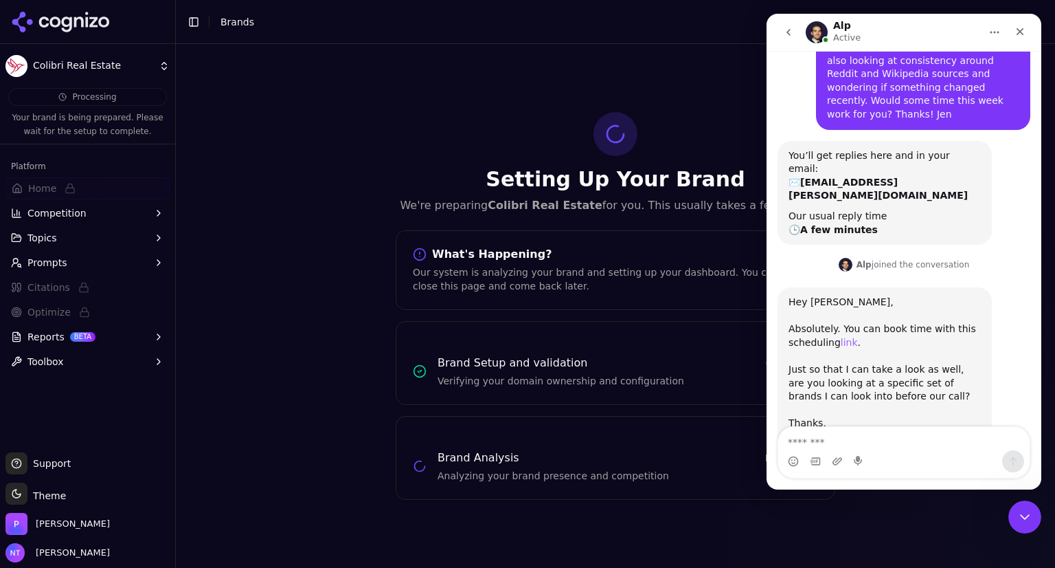
click at [849, 337] on link "link" at bounding box center [849, 342] width 17 height 11
